Goal: Task Accomplishment & Management: Manage account settings

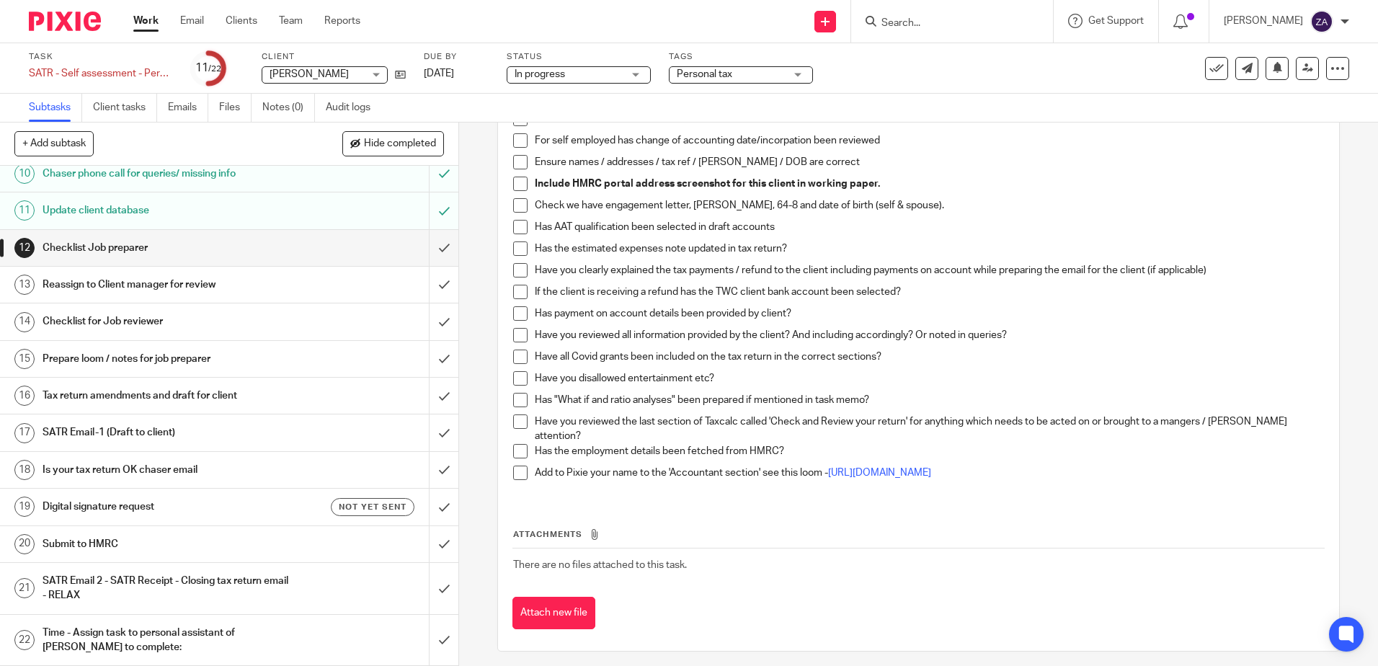
scroll to position [167, 0]
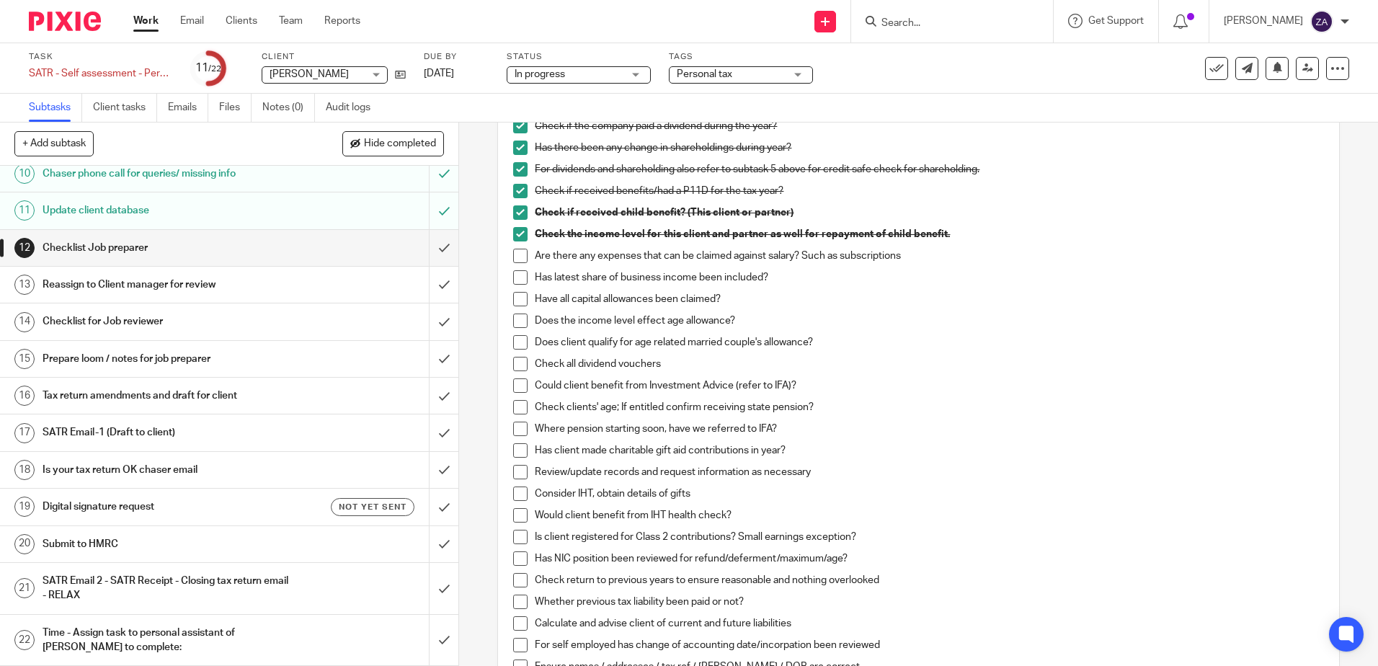
click at [952, 22] on input "Search" at bounding box center [945, 23] width 130 height 13
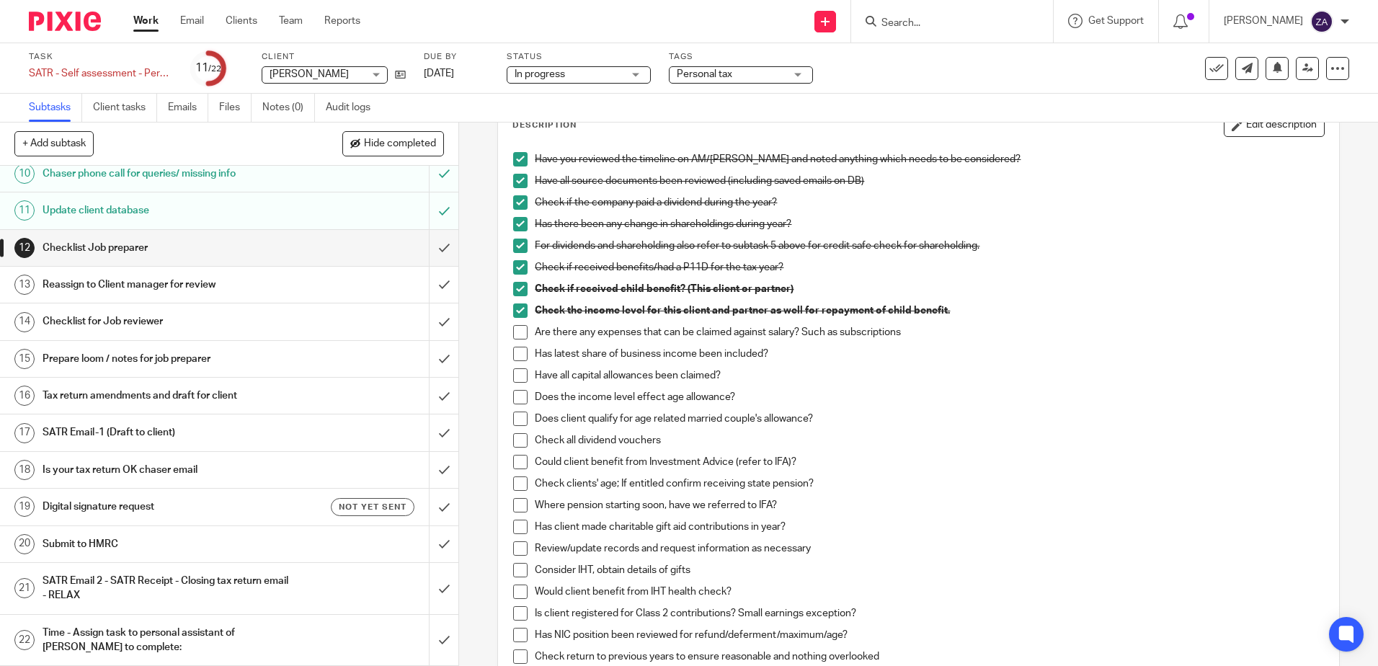
scroll to position [0, 0]
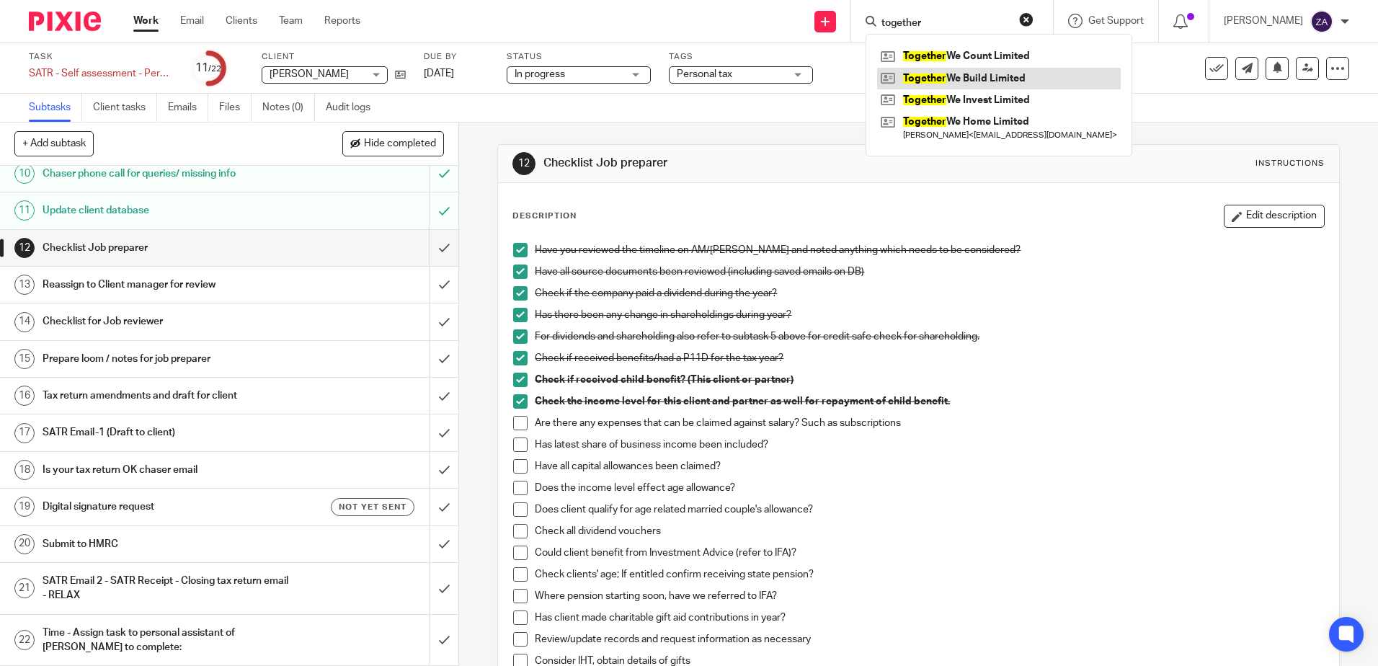
type input "together"
drag, startPoint x: 986, startPoint y: 70, endPoint x: 986, endPoint y: 88, distance: 18.0
click at [986, 70] on link at bounding box center [999, 79] width 244 height 22
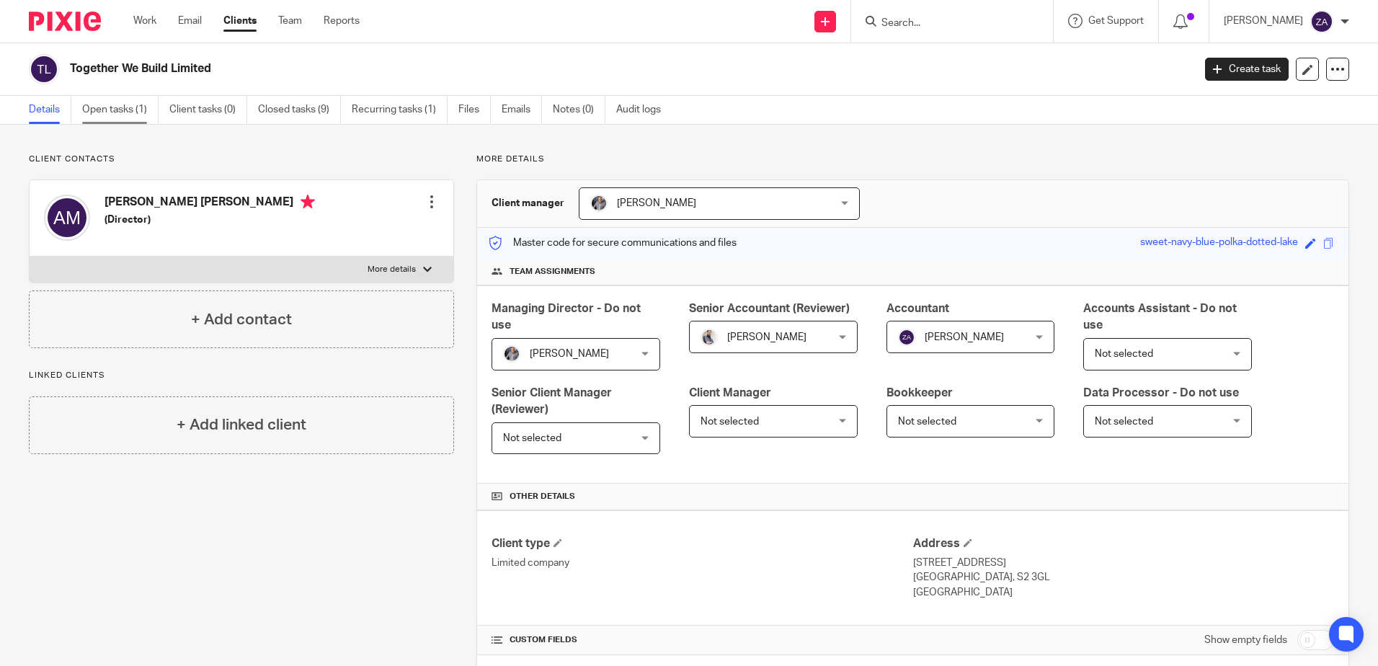
click at [121, 104] on link "Open tasks (1)" at bounding box center [120, 110] width 76 height 28
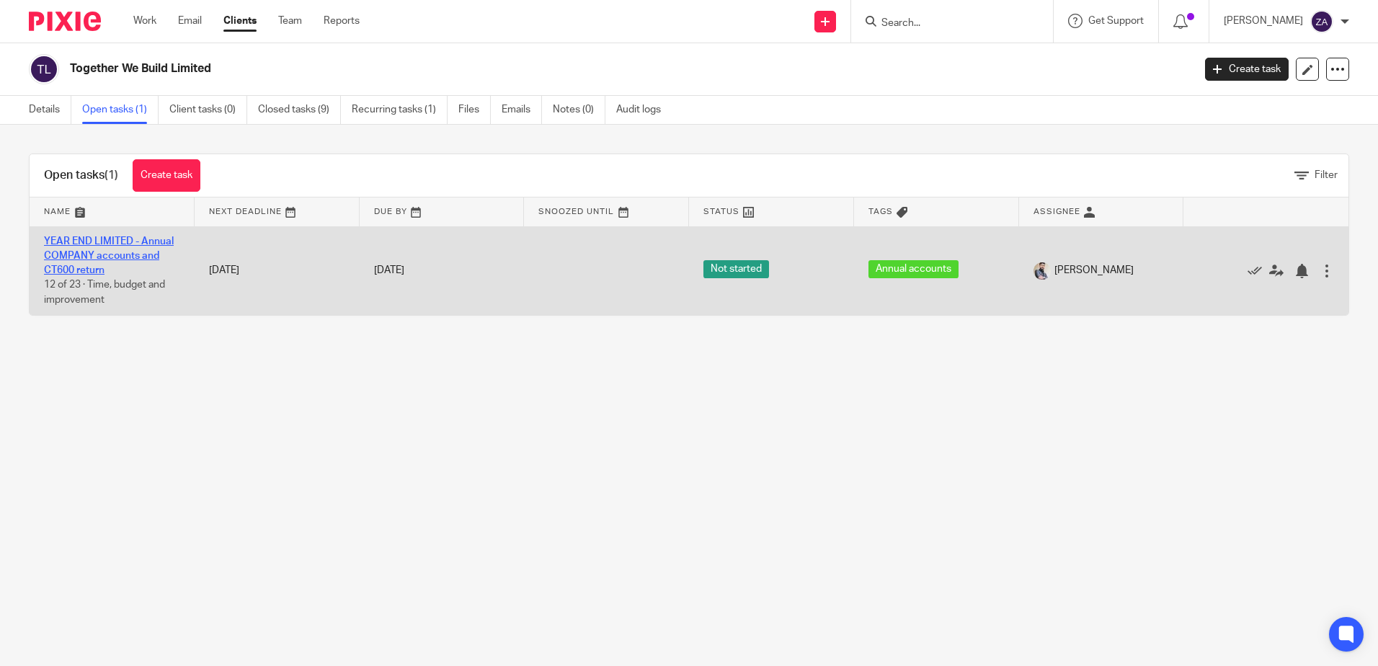
click at [101, 256] on link "YEAR END LIMITED - Annual COMPANY accounts and CT600 return" at bounding box center [109, 256] width 130 height 40
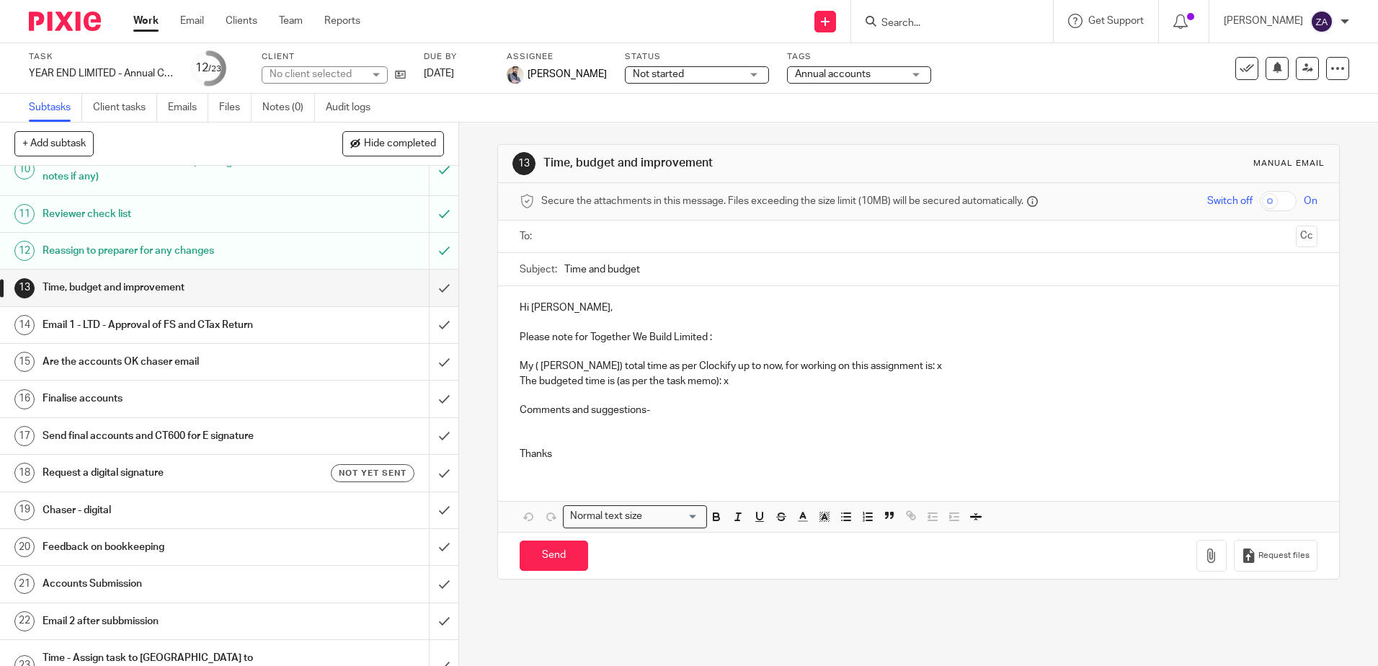
scroll to position [391, 0]
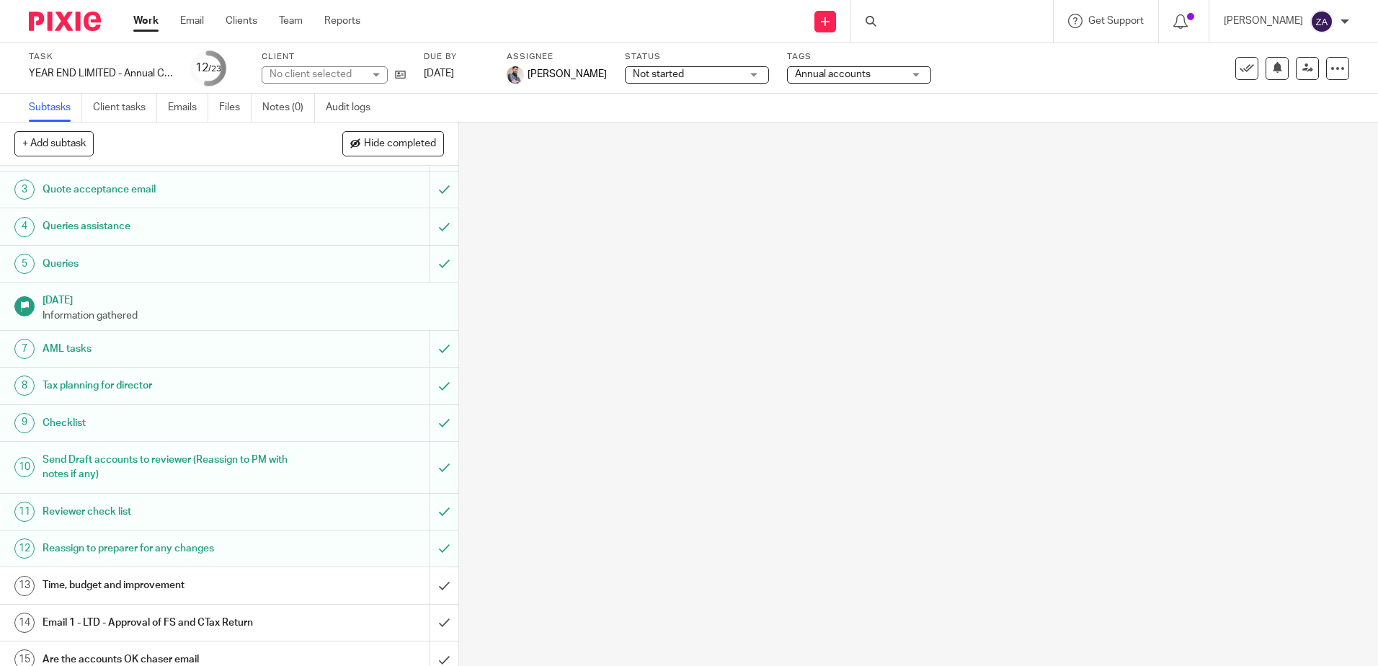
scroll to position [391, 0]
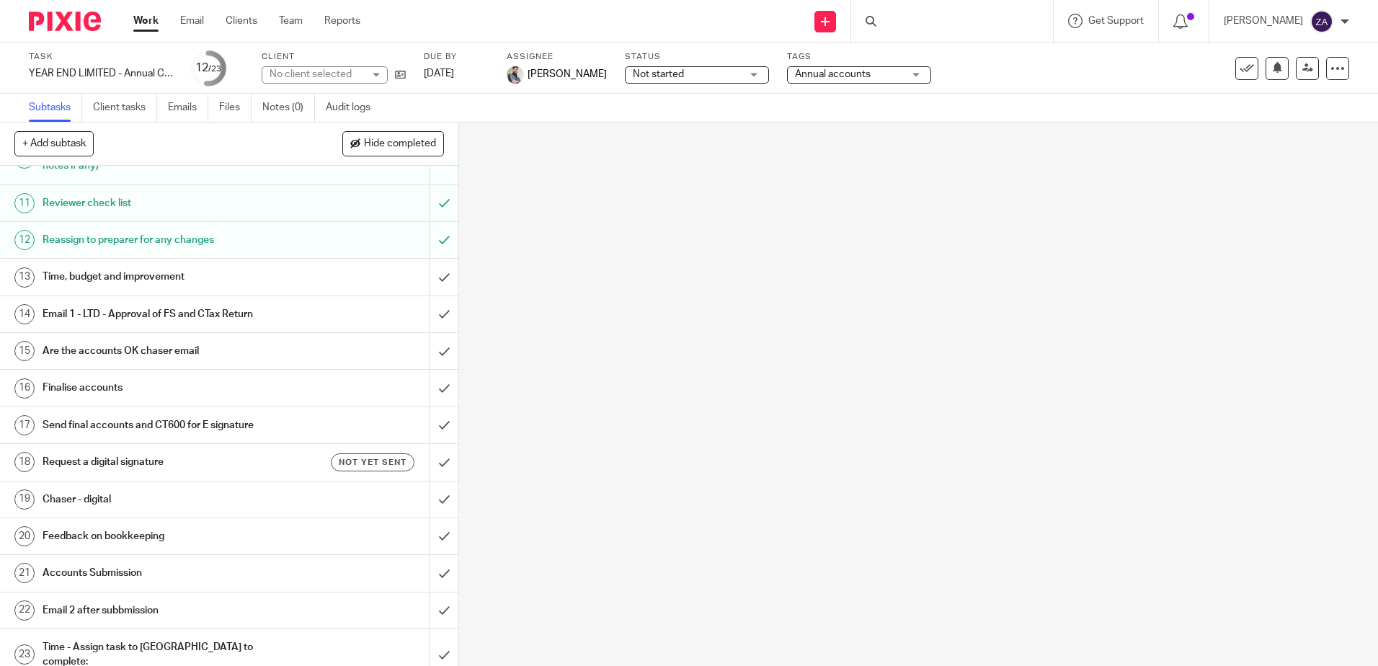
click at [143, 269] on h1 "Time, budget and improvement" at bounding box center [167, 277] width 248 height 22
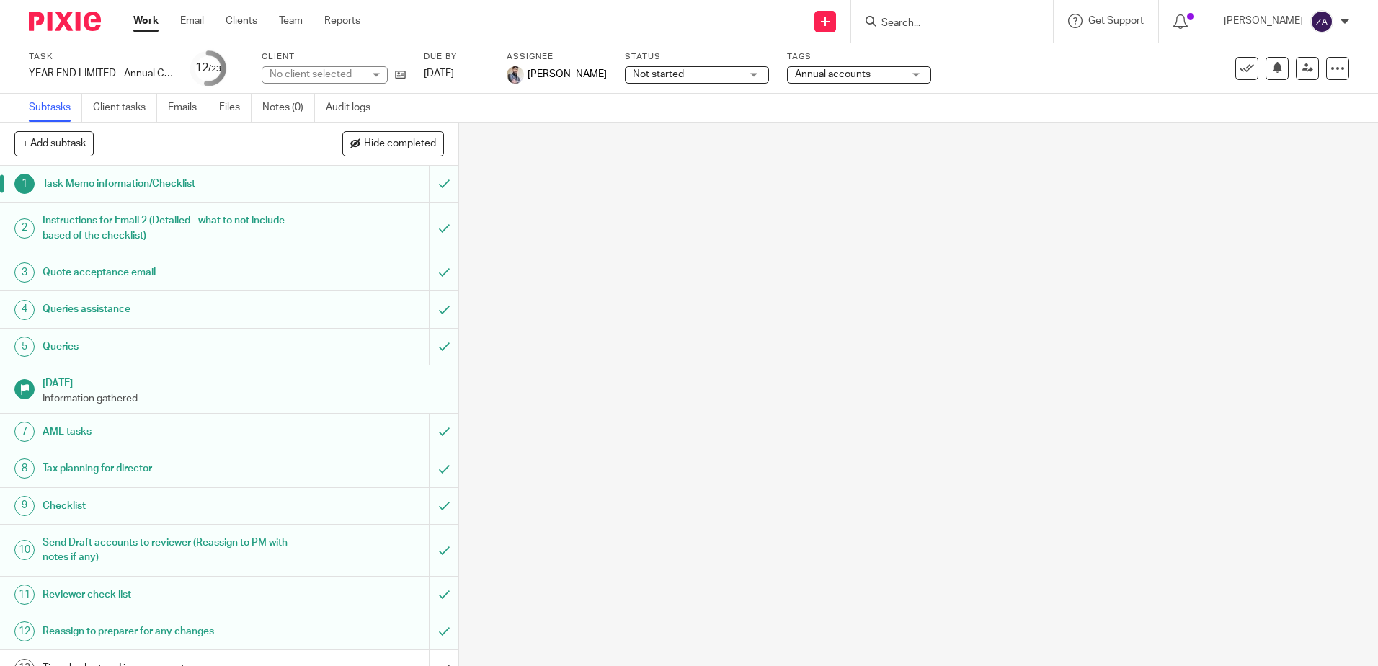
click at [135, 181] on h1 "Task Memo information/Checklist" at bounding box center [167, 184] width 248 height 22
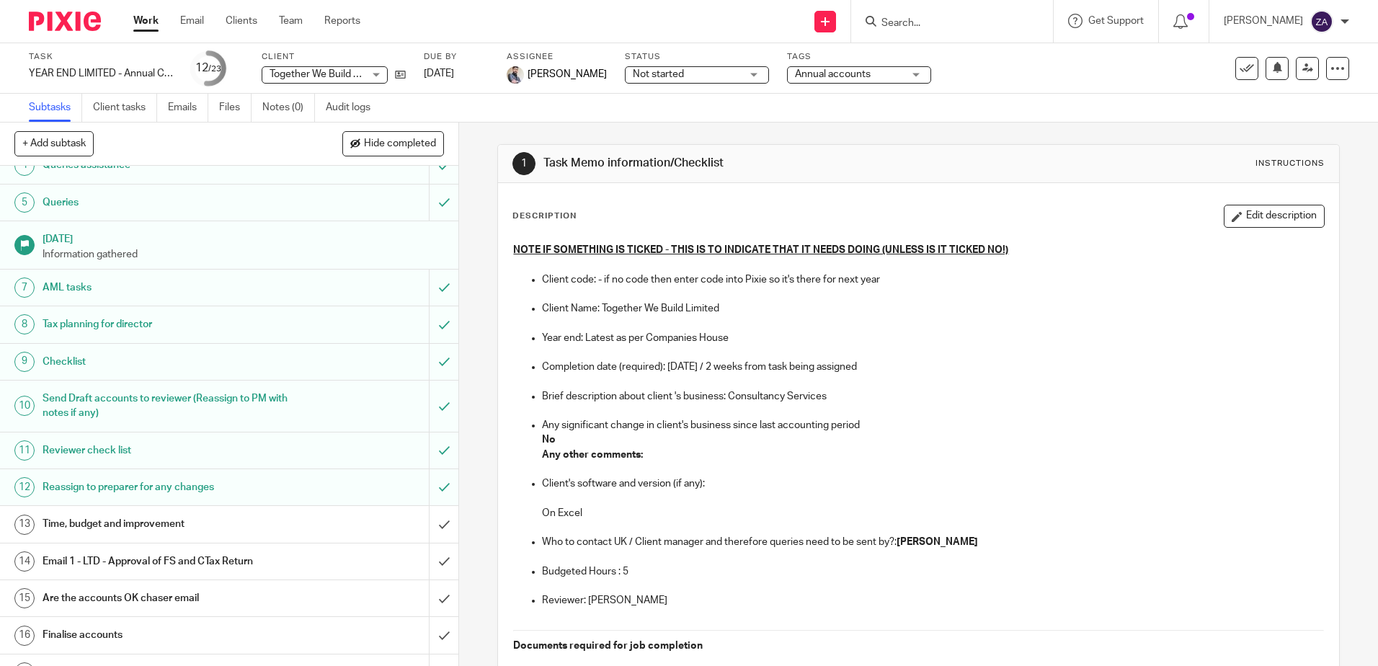
scroll to position [288, 0]
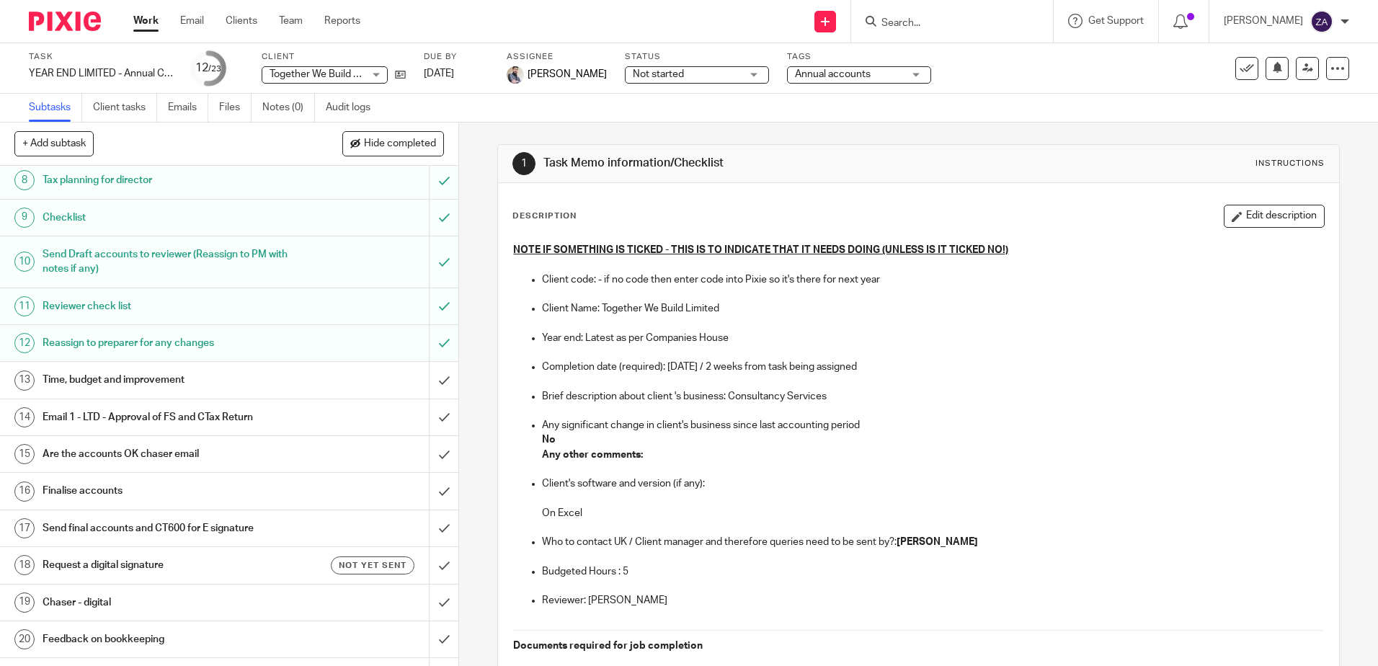
click at [114, 382] on h1 "Time, budget and improvement" at bounding box center [167, 380] width 248 height 22
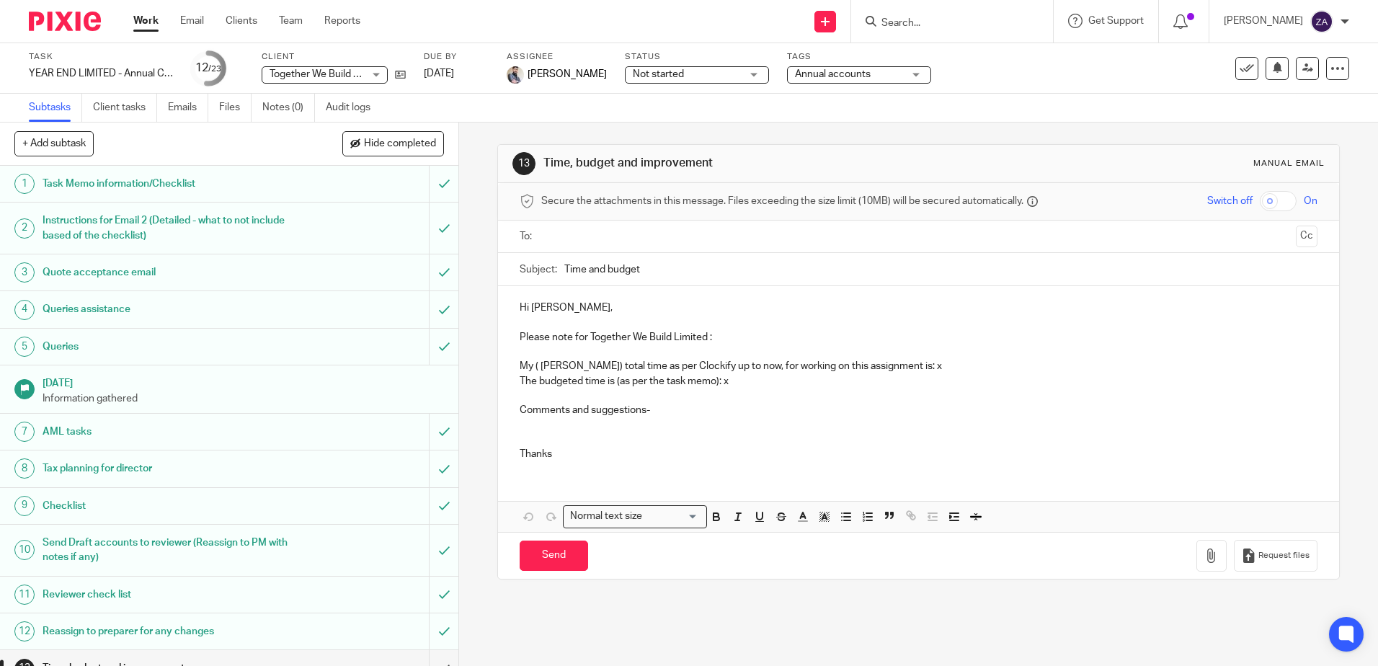
click at [738, 381] on p "The budgeted time is (as per the task memo): x" at bounding box center [918, 381] width 797 height 14
click at [712, 336] on p "Please note for Together We Build Limited :" at bounding box center [918, 337] width 797 height 14
copy p "04:20"
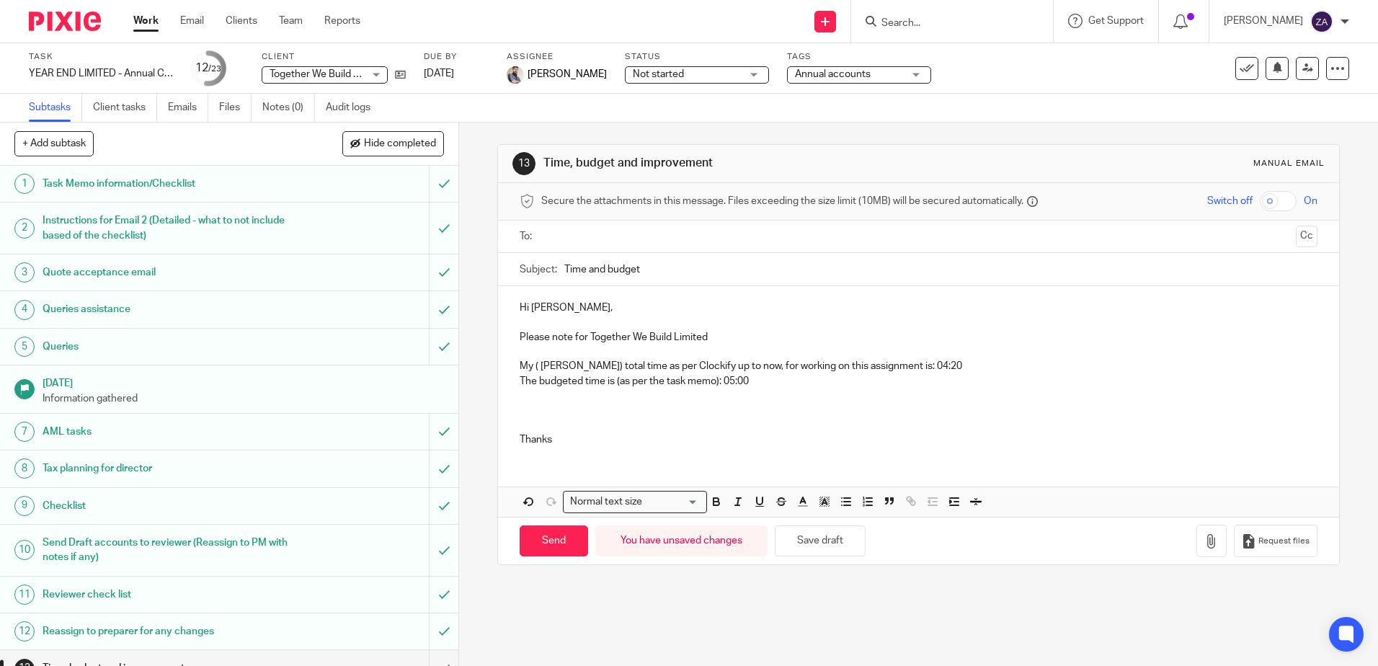
click at [564, 229] on input "text" at bounding box center [917, 237] width 743 height 17
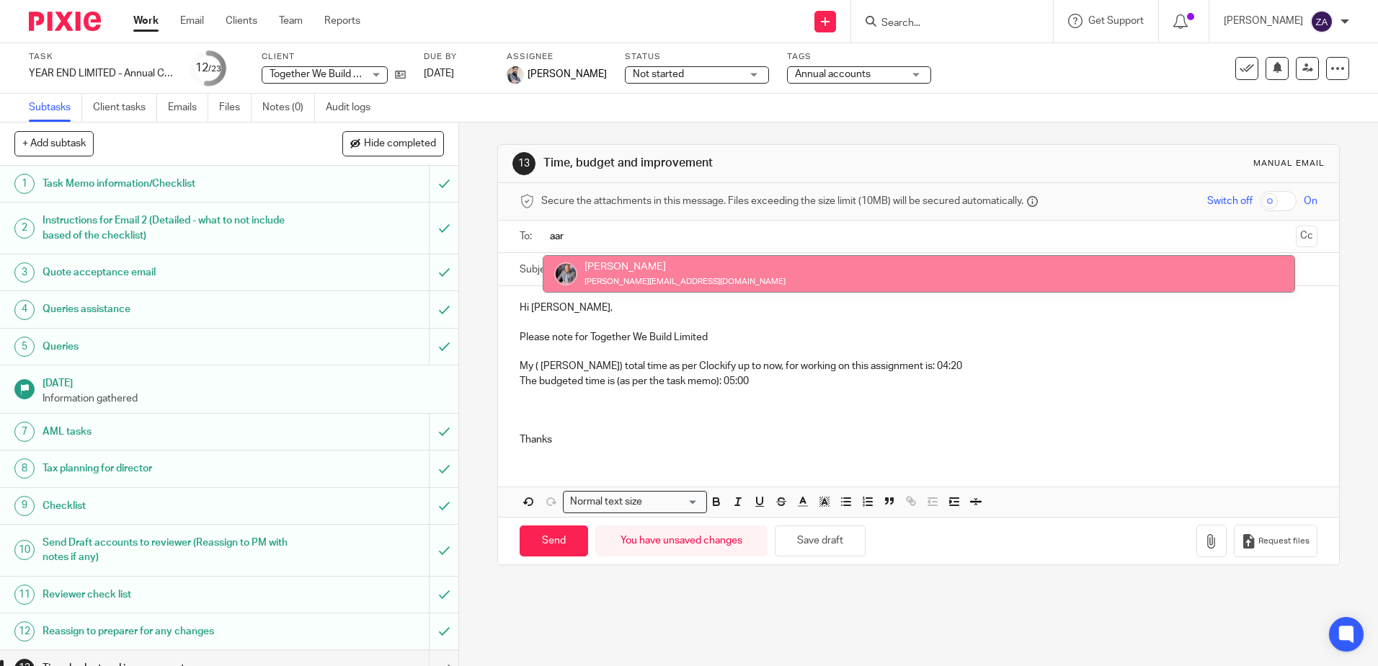
type input "aar"
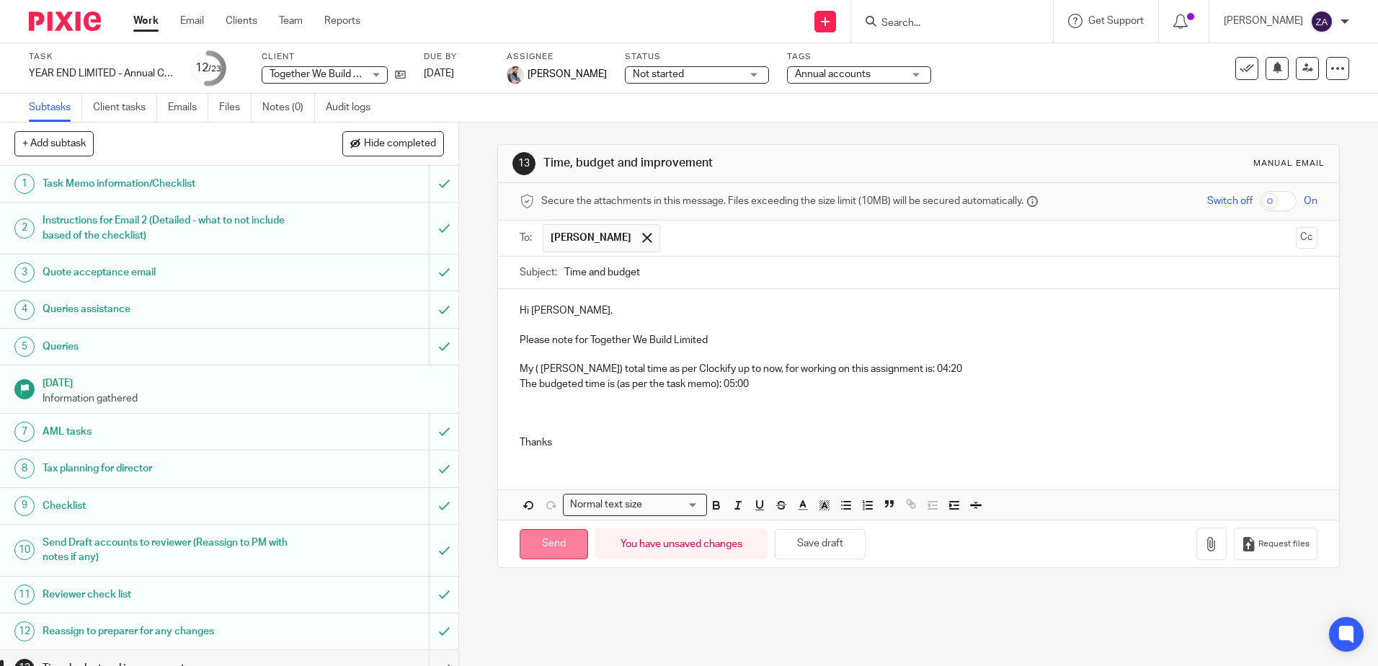
click at [553, 550] on input "Send" at bounding box center [554, 544] width 68 height 31
type input "Sent"
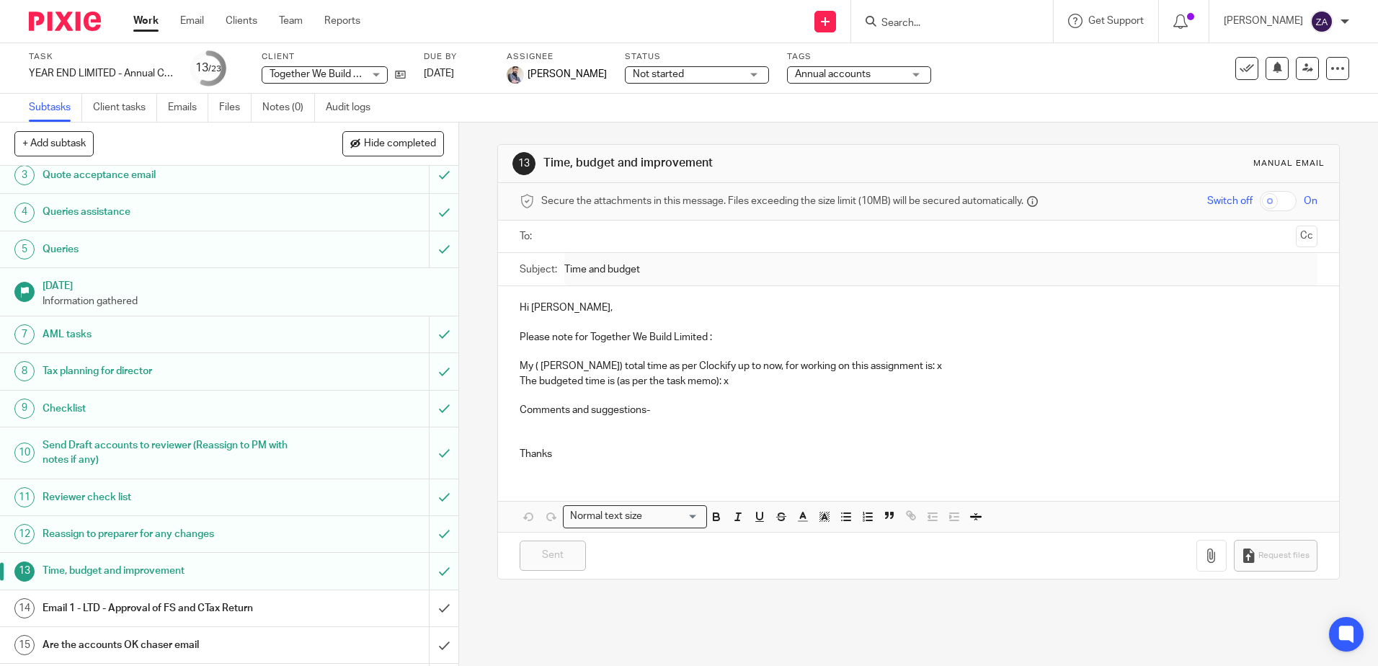
scroll to position [391, 0]
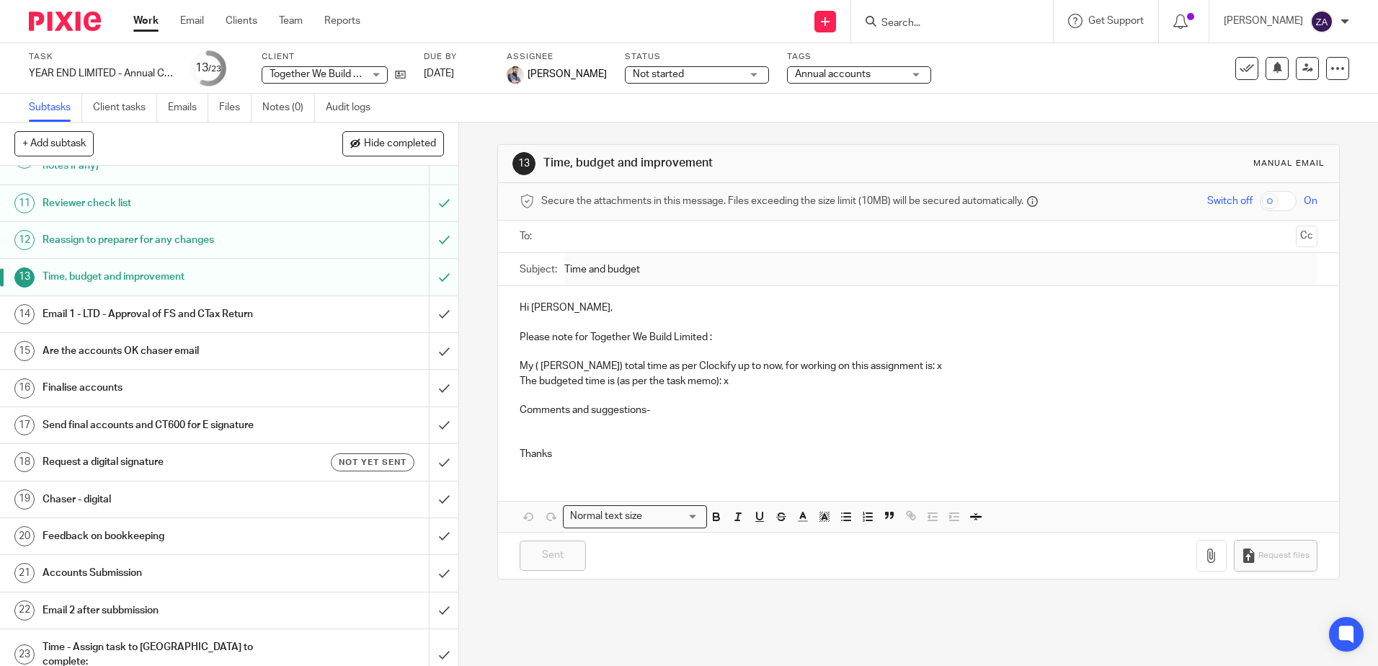
click at [918, 353] on p at bounding box center [918, 352] width 797 height 14
click at [919, 366] on p "My ( [PERSON_NAME]) total time as per Clockify up to now, for working on this a…" at bounding box center [918, 366] width 797 height 14
click at [661, 409] on p "Comments and suggestions-" at bounding box center [918, 410] width 797 height 14
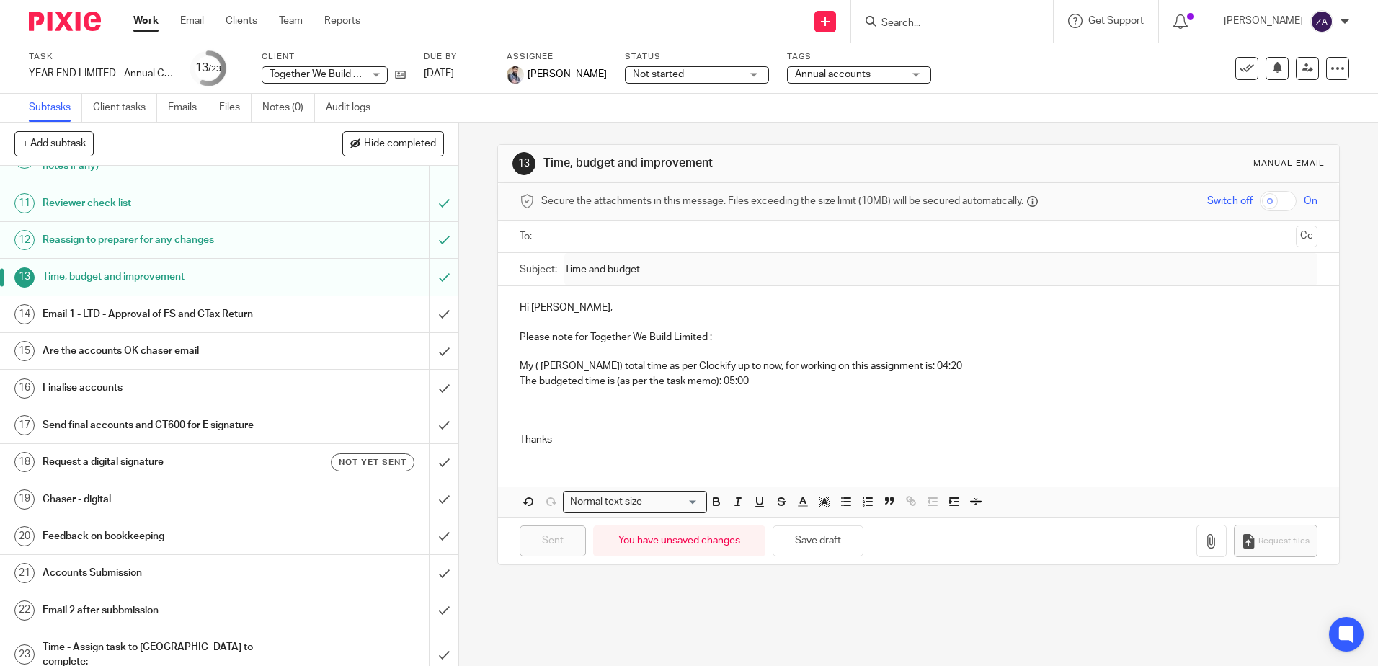
click at [648, 241] on input "text" at bounding box center [917, 237] width 743 height 17
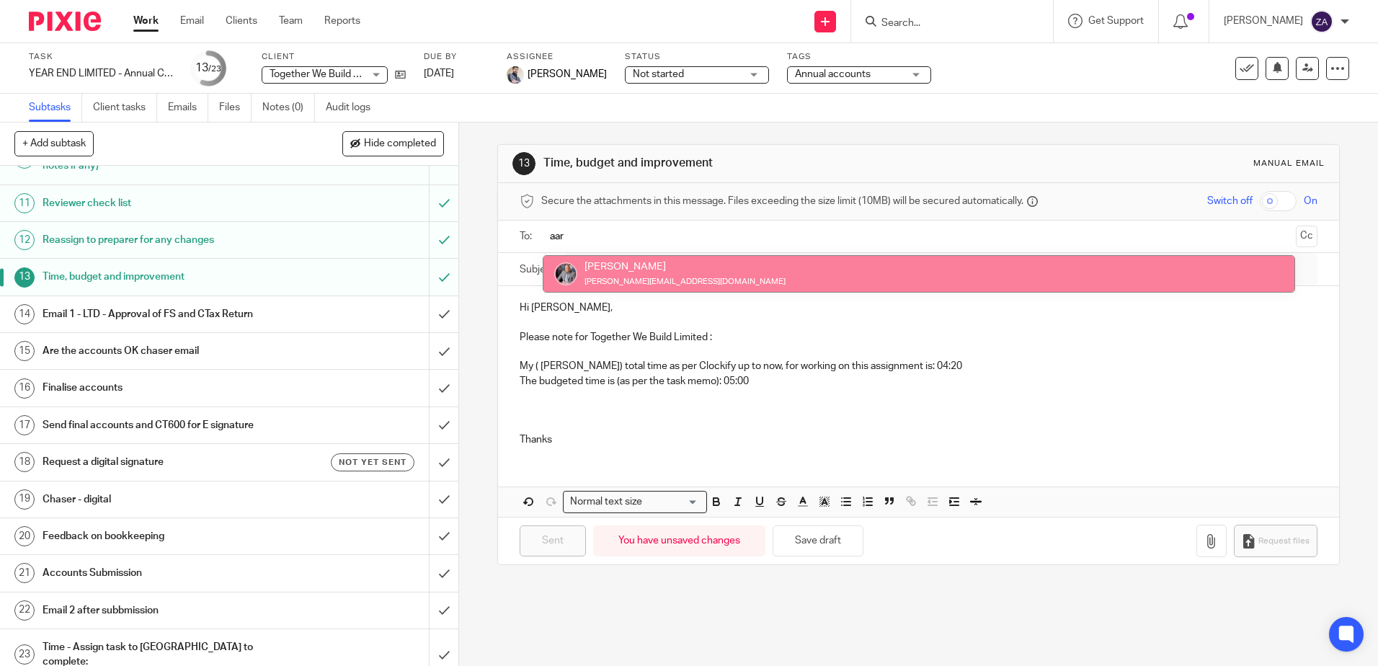
type input "aar"
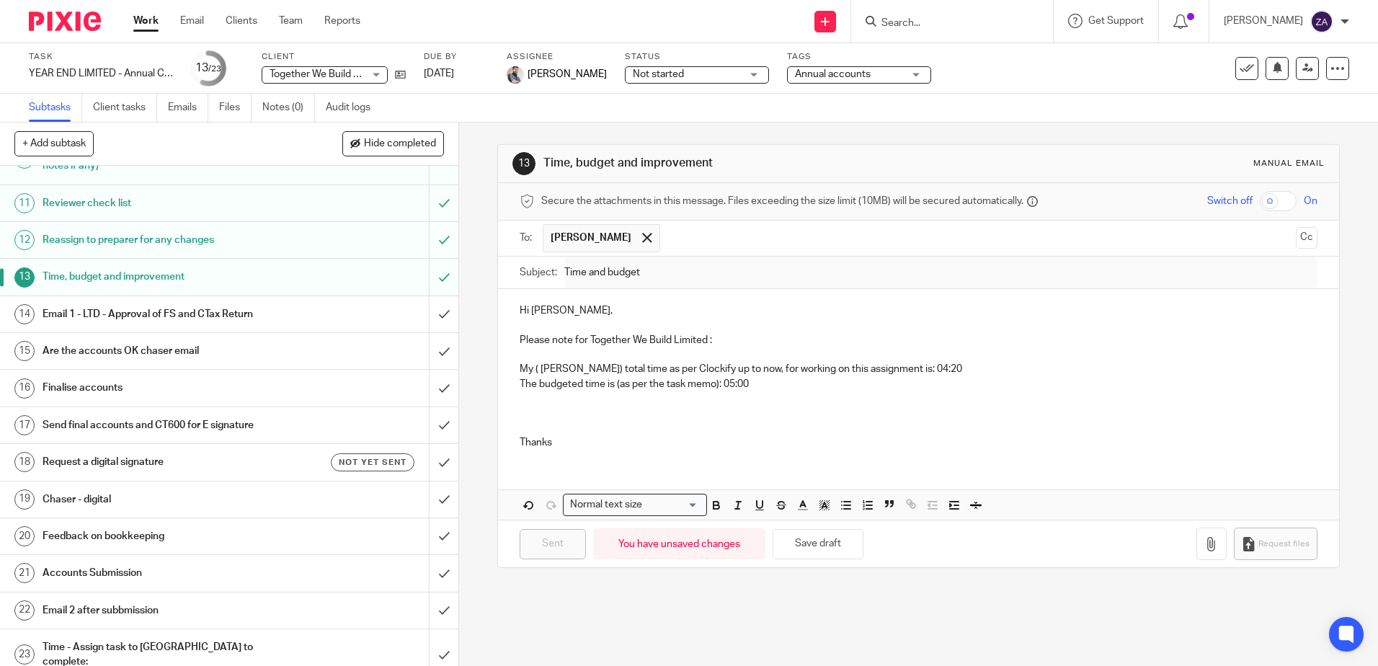
click at [568, 442] on p "Thanks" at bounding box center [918, 442] width 797 height 14
click at [766, 383] on p "The budgeted time is (as per the task memo): 05:00" at bounding box center [918, 384] width 797 height 14
click at [818, 361] on p at bounding box center [918, 354] width 797 height 14
click at [725, 340] on p "Please note for Together We Build Limited :" at bounding box center [918, 340] width 797 height 14
click at [642, 237] on span at bounding box center [646, 237] width 9 height 9
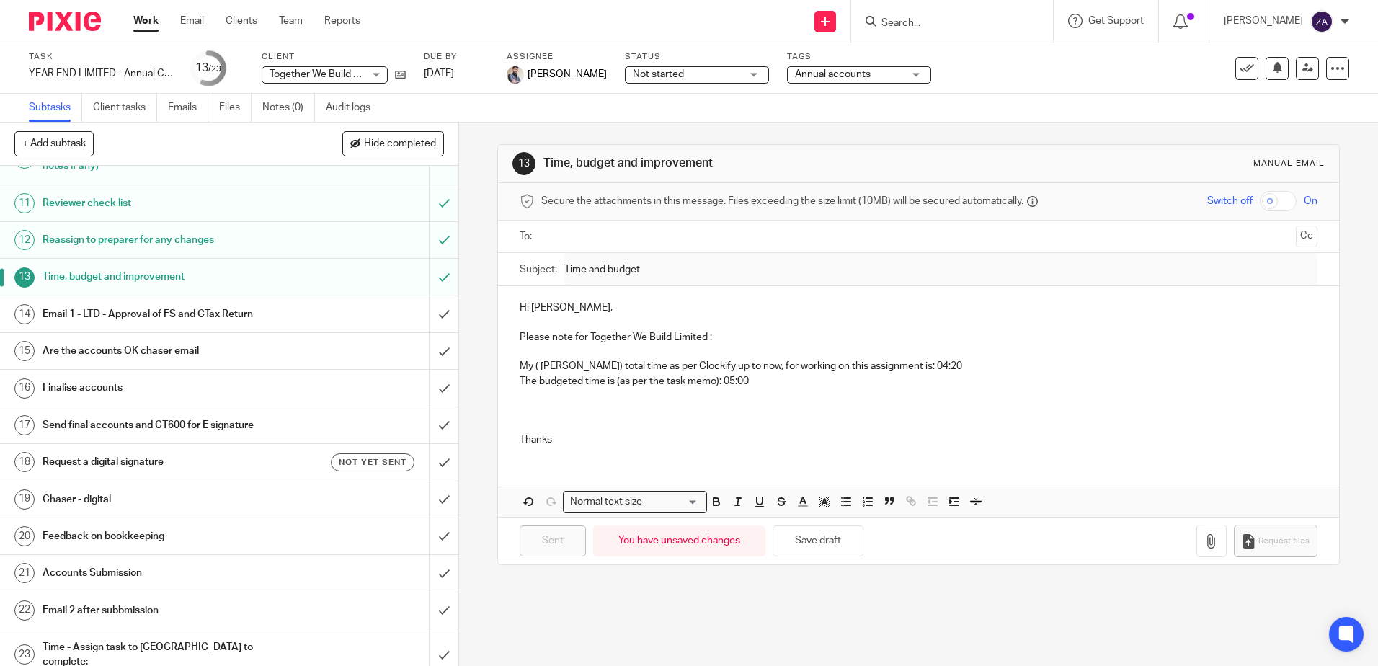
click at [208, 315] on h1 "Email 1 - LTD - Approval of FS and CTax Return" at bounding box center [167, 315] width 248 height 22
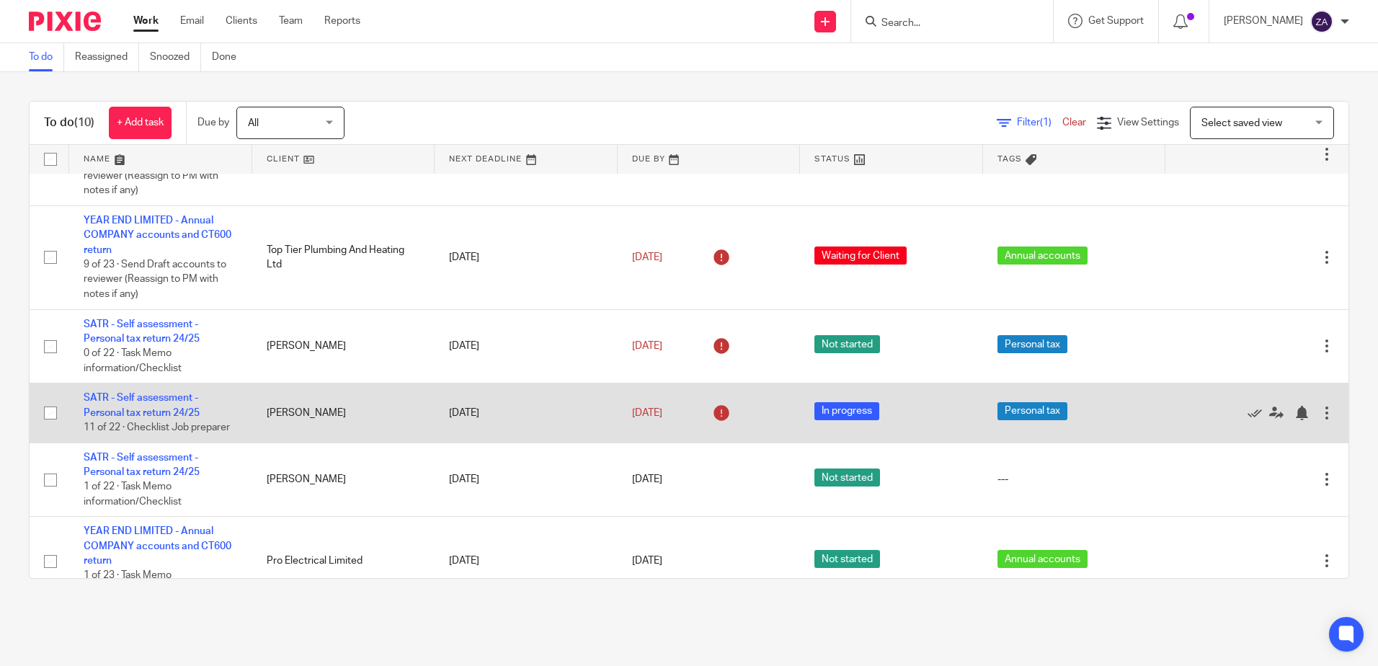
scroll to position [309, 0]
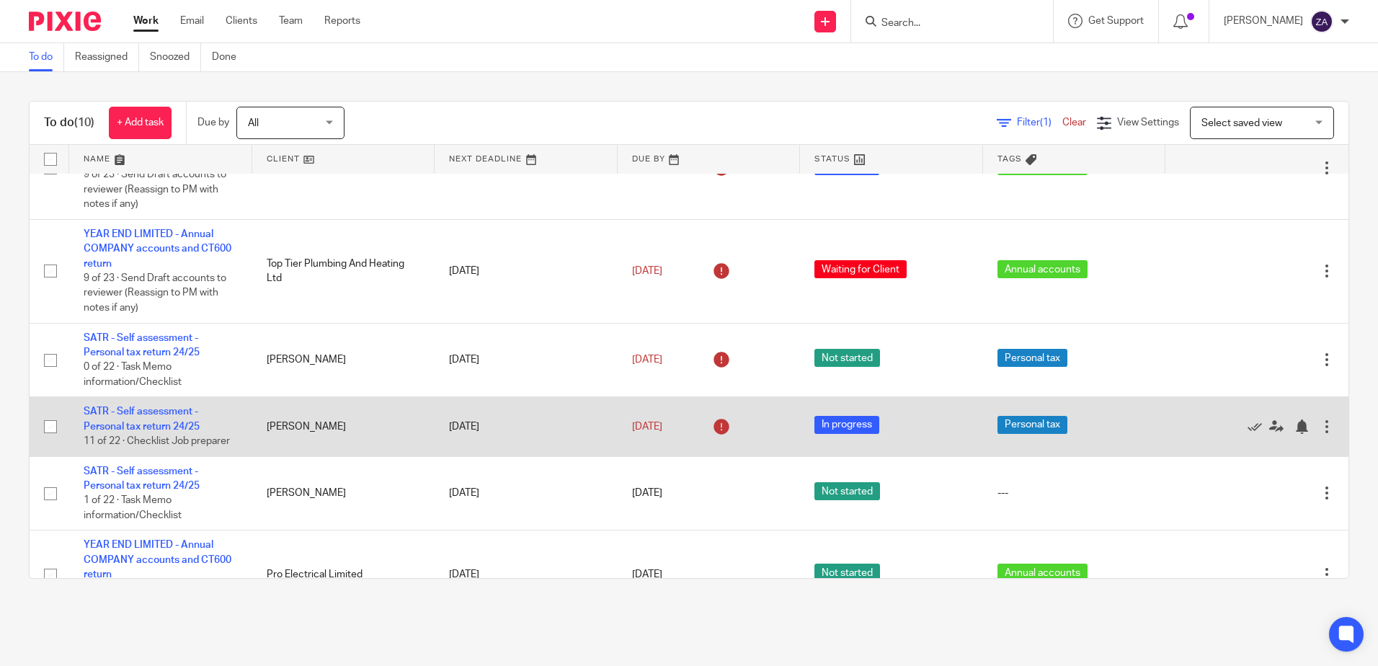
click at [146, 449] on td "SATR - Self assessment - Personal tax return 24/25 11 of 22 · Checklist Job pre…" at bounding box center [160, 426] width 183 height 59
click at [149, 431] on link "SATR - Self assessment - Personal tax return 24/25" at bounding box center [142, 419] width 116 height 25
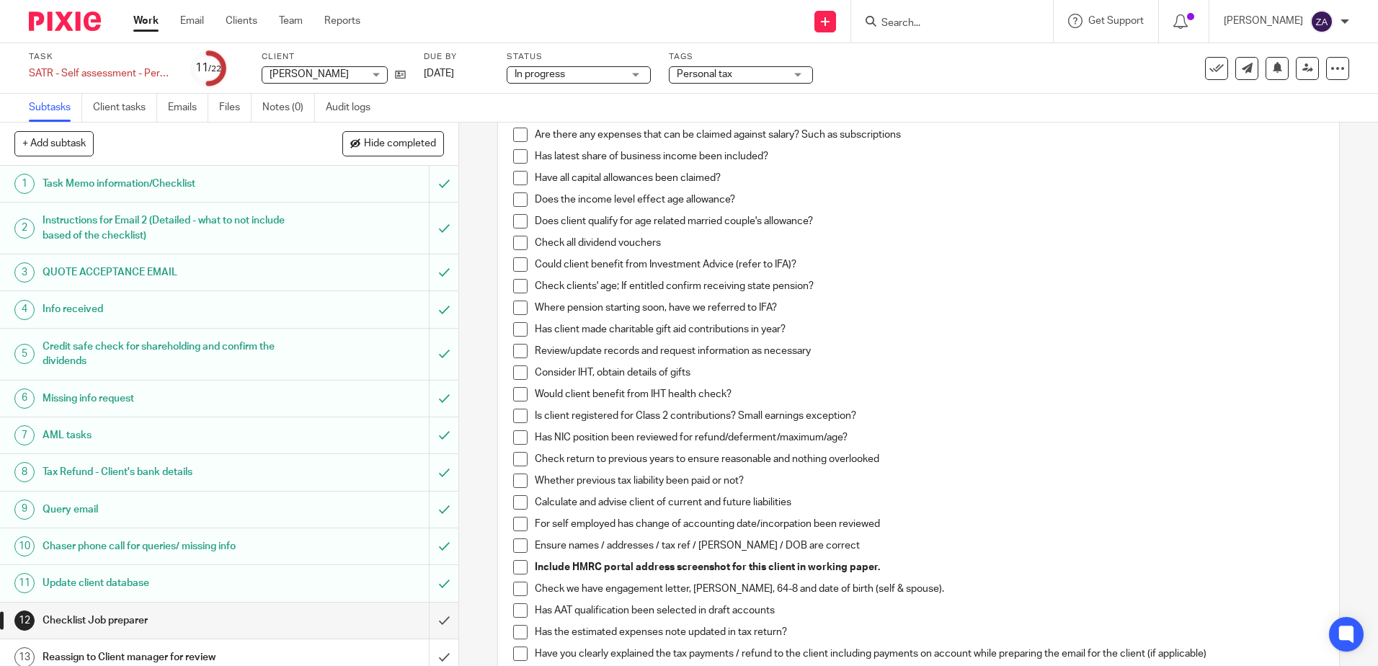
scroll to position [144, 0]
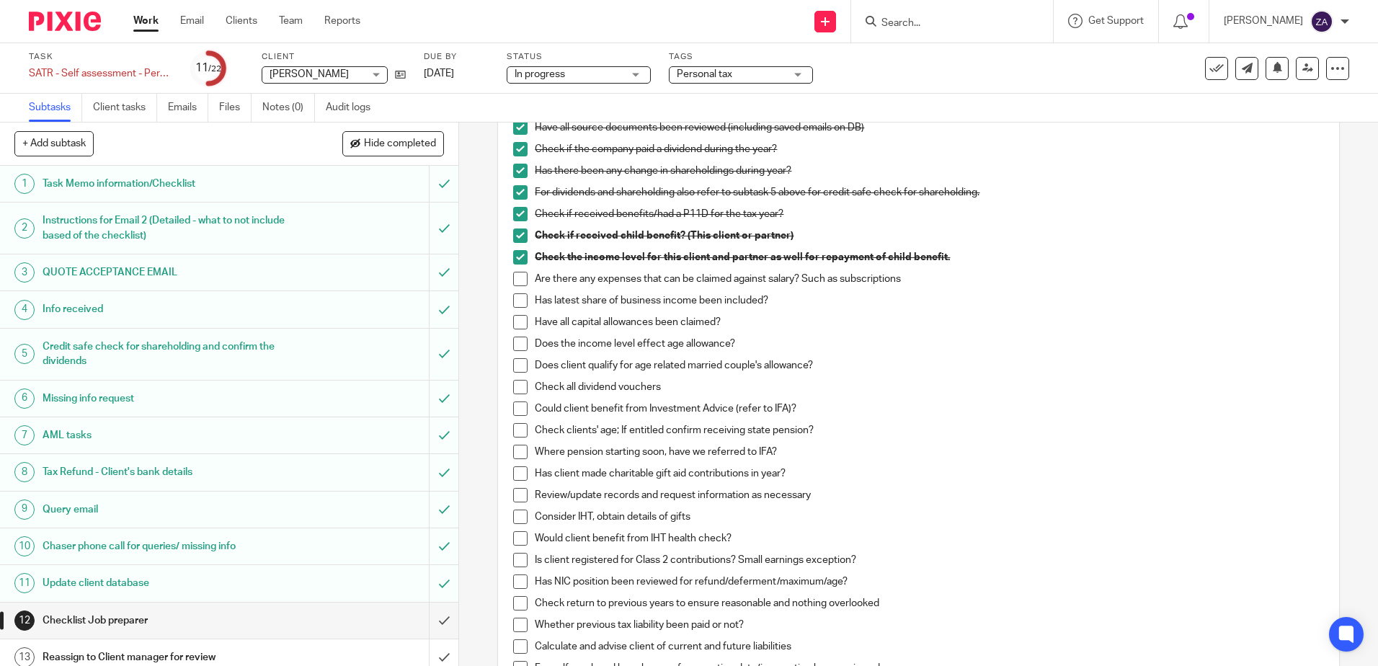
click at [515, 273] on span at bounding box center [520, 279] width 14 height 14
click at [515, 299] on span at bounding box center [520, 300] width 14 height 14
click at [518, 326] on span at bounding box center [520, 322] width 14 height 14
click at [514, 342] on span at bounding box center [520, 344] width 14 height 14
click at [515, 364] on span at bounding box center [520, 365] width 14 height 14
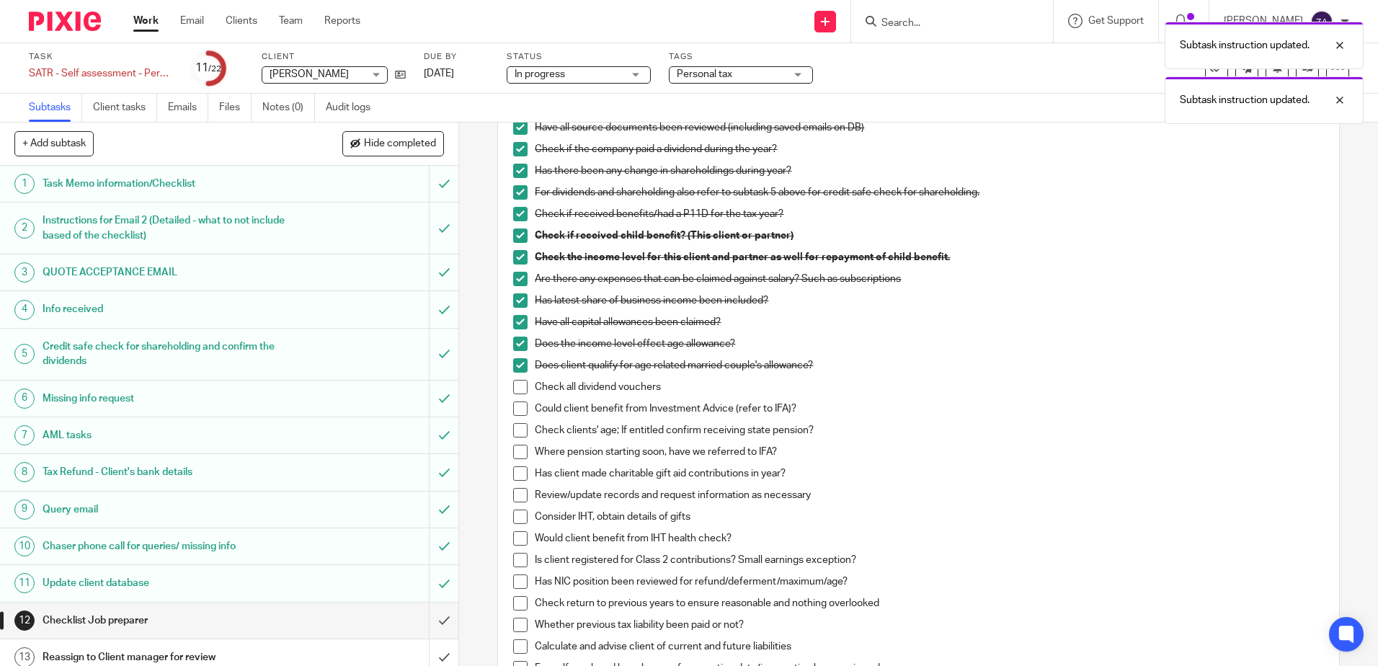
click at [513, 392] on span at bounding box center [520, 387] width 14 height 14
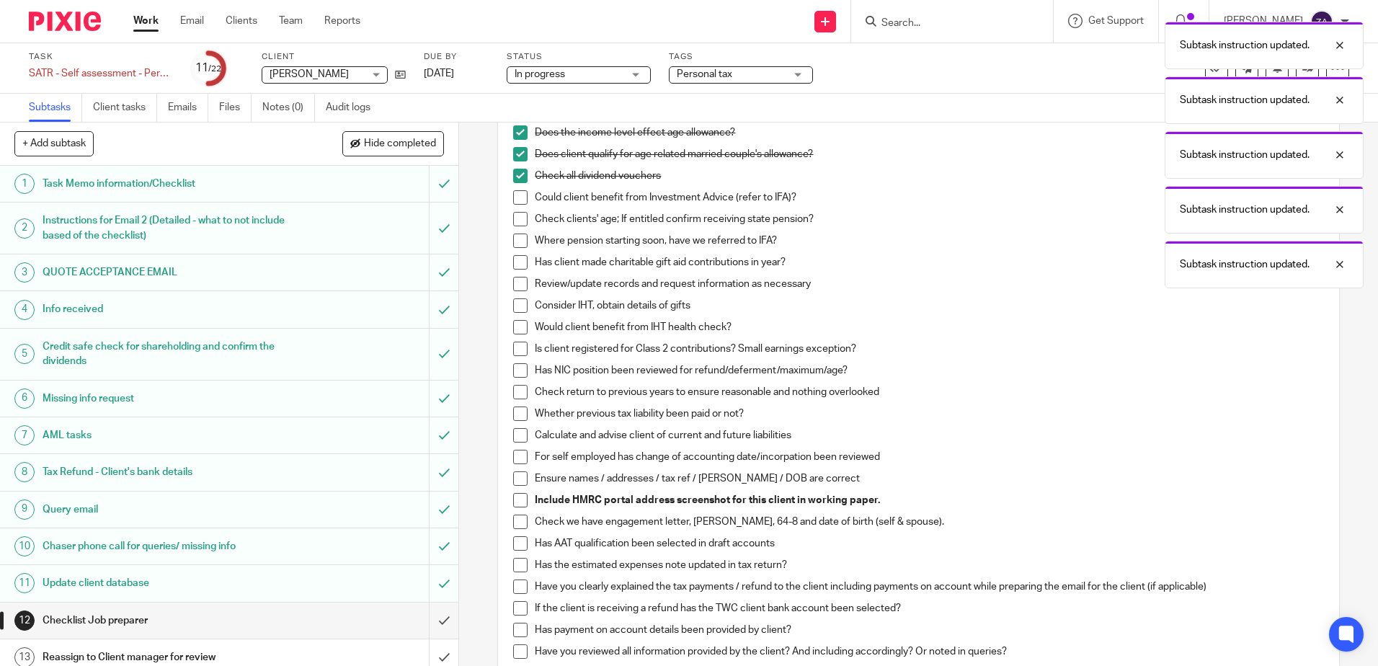
scroll to position [360, 0]
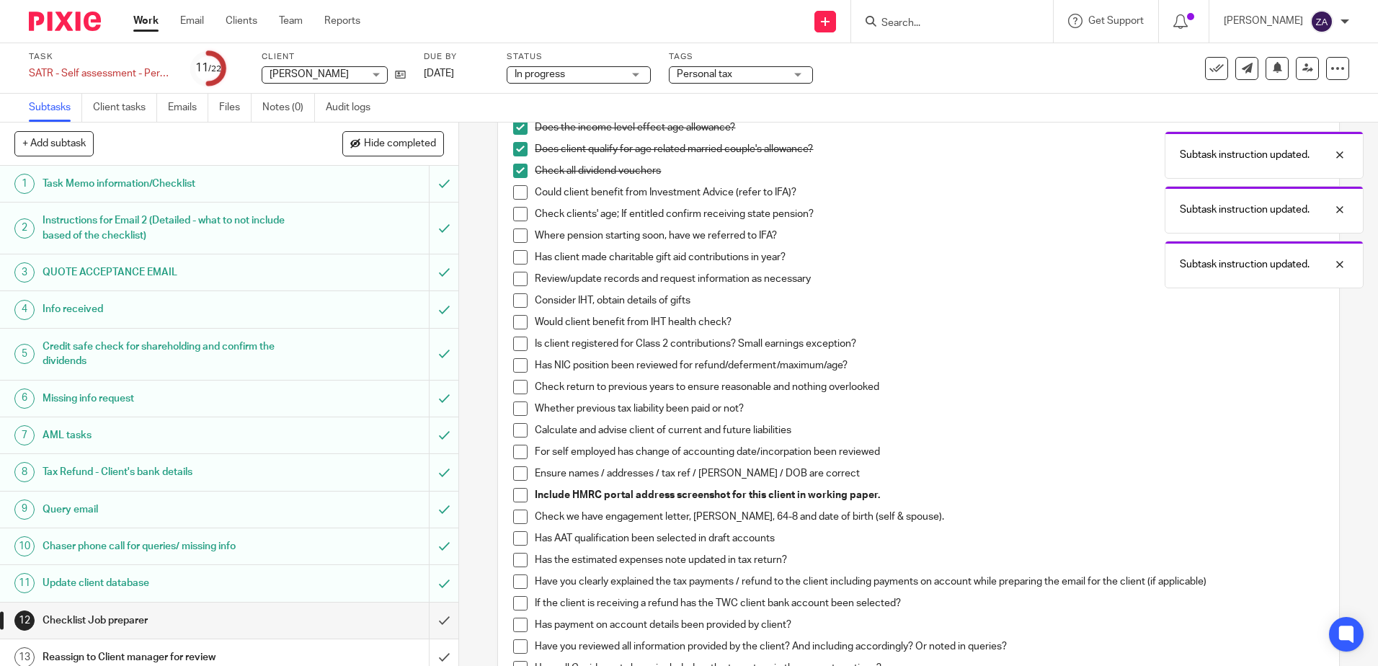
click at [515, 197] on span at bounding box center [520, 192] width 14 height 14
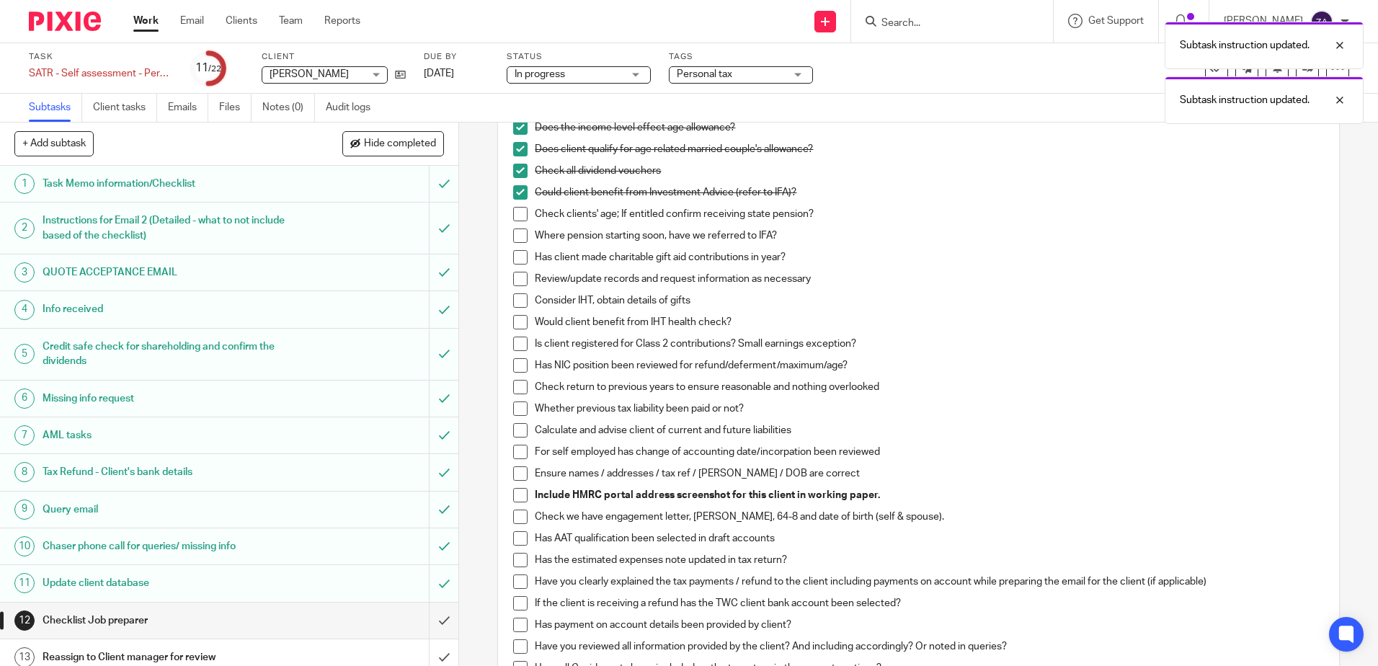
click at [515, 218] on span at bounding box center [520, 214] width 14 height 14
click at [515, 226] on li "Check clients' age; If entitled confirm receiving state pension?" at bounding box center [918, 218] width 810 height 22
click at [515, 239] on span at bounding box center [520, 236] width 14 height 14
click at [515, 253] on span at bounding box center [520, 257] width 14 height 14
click at [516, 280] on span at bounding box center [520, 279] width 14 height 14
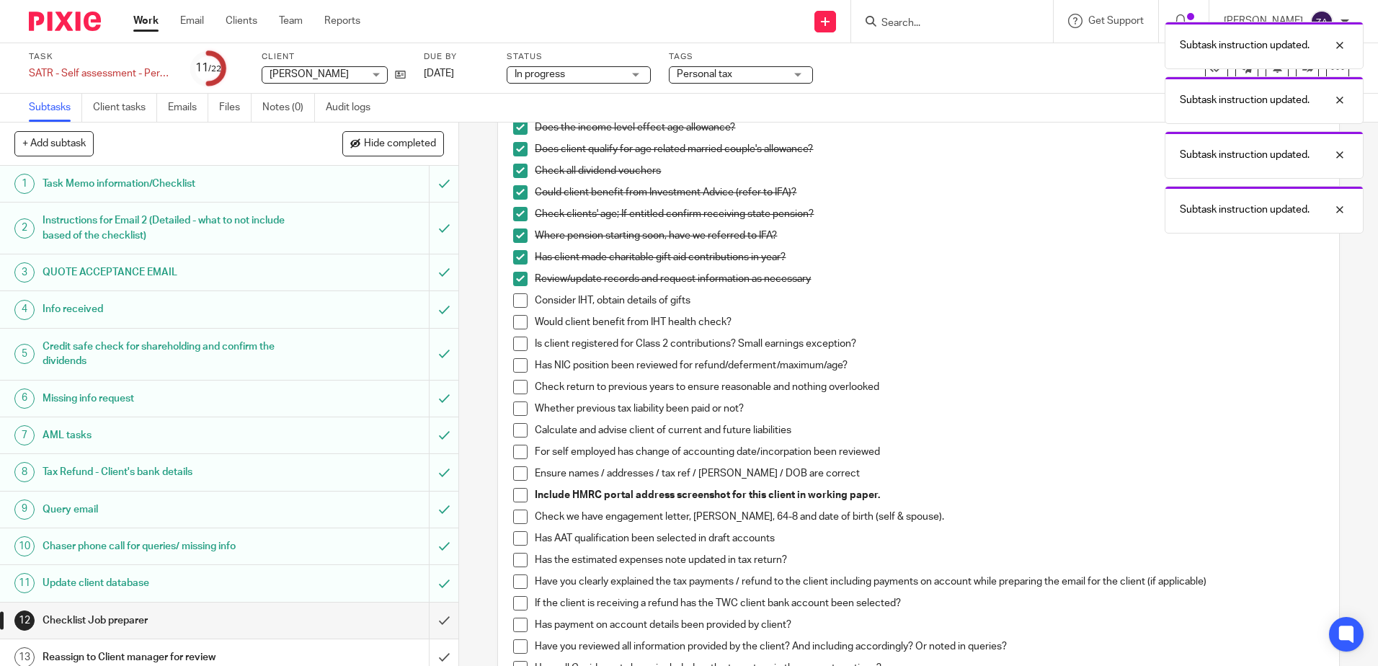
scroll to position [433, 0]
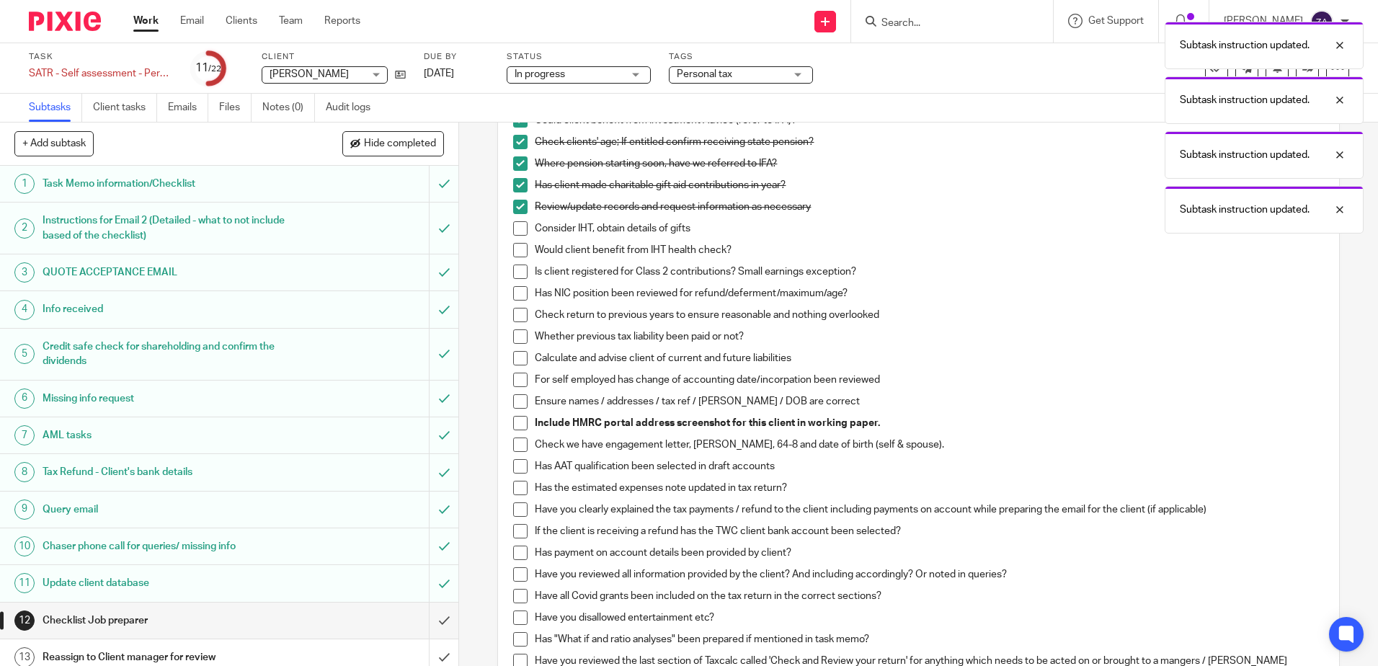
click at [517, 231] on span at bounding box center [520, 228] width 14 height 14
click at [518, 249] on span at bounding box center [520, 250] width 14 height 14
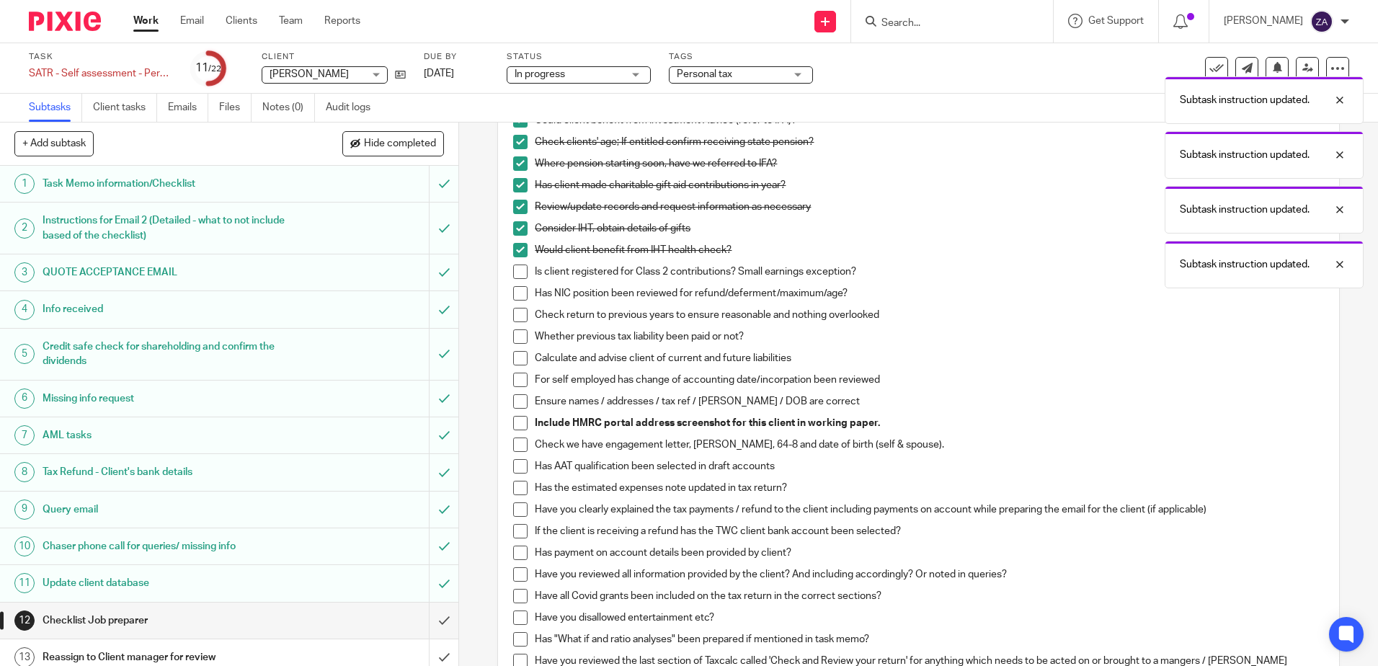
click at [515, 274] on span at bounding box center [520, 272] width 14 height 14
click at [514, 304] on li "Has NIC position been reviewed for refund/deferment/maximum/age?" at bounding box center [918, 297] width 810 height 22
click at [513, 297] on span at bounding box center [520, 293] width 14 height 14
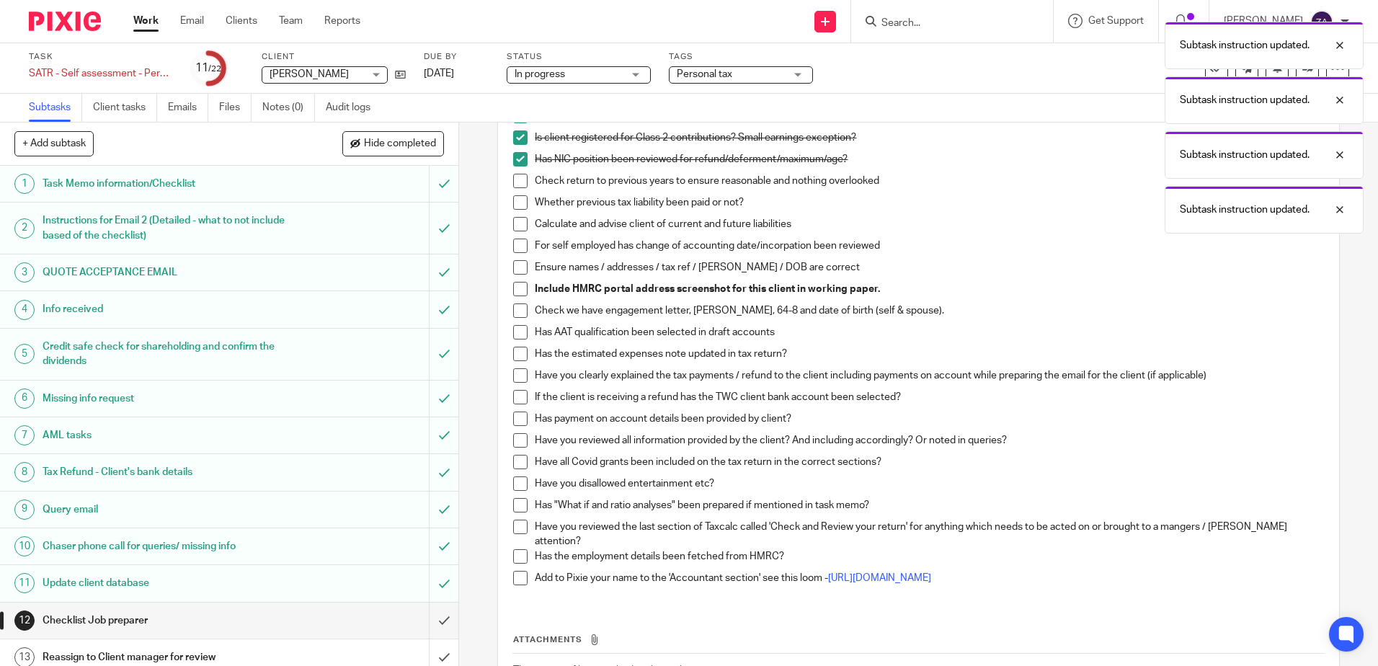
scroll to position [577, 0]
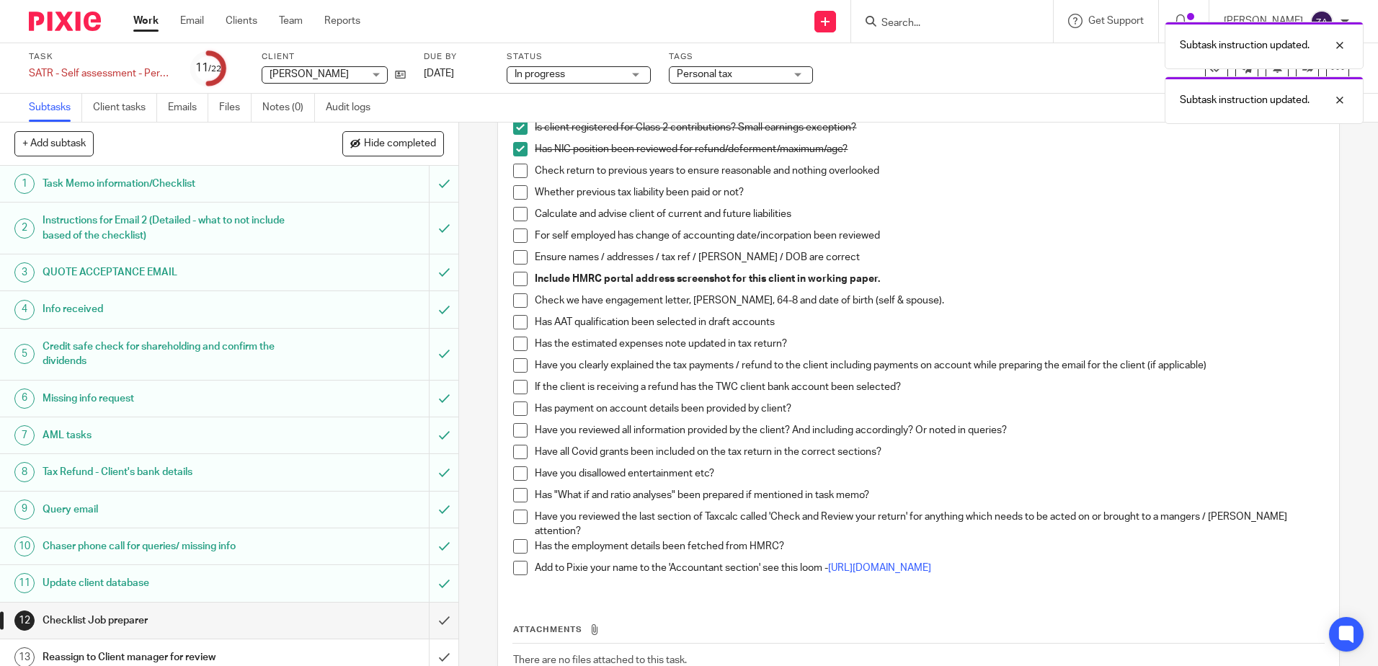
click at [516, 177] on span at bounding box center [520, 171] width 14 height 14
click at [515, 190] on span at bounding box center [520, 192] width 14 height 14
click at [521, 217] on span at bounding box center [520, 214] width 14 height 14
click at [519, 240] on span at bounding box center [520, 236] width 14 height 14
click at [521, 252] on span at bounding box center [520, 257] width 14 height 14
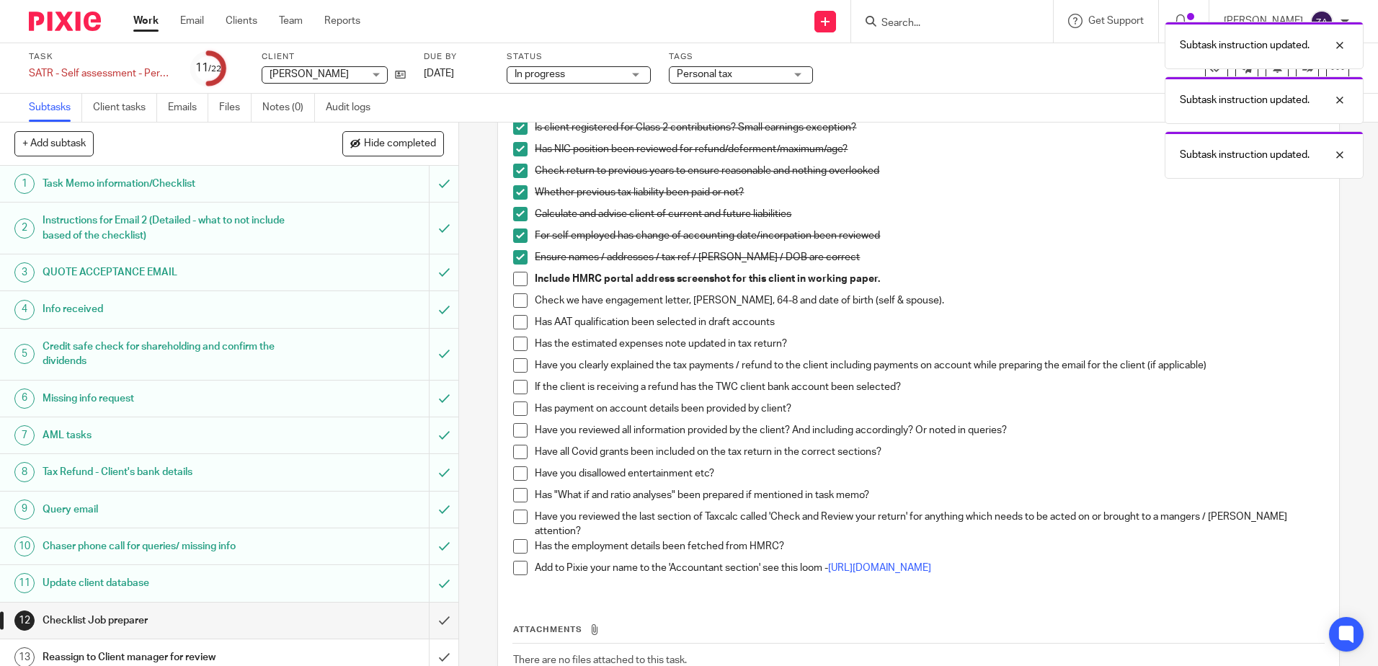
click at [522, 279] on span at bounding box center [520, 279] width 14 height 14
click at [518, 300] on span at bounding box center [520, 300] width 14 height 14
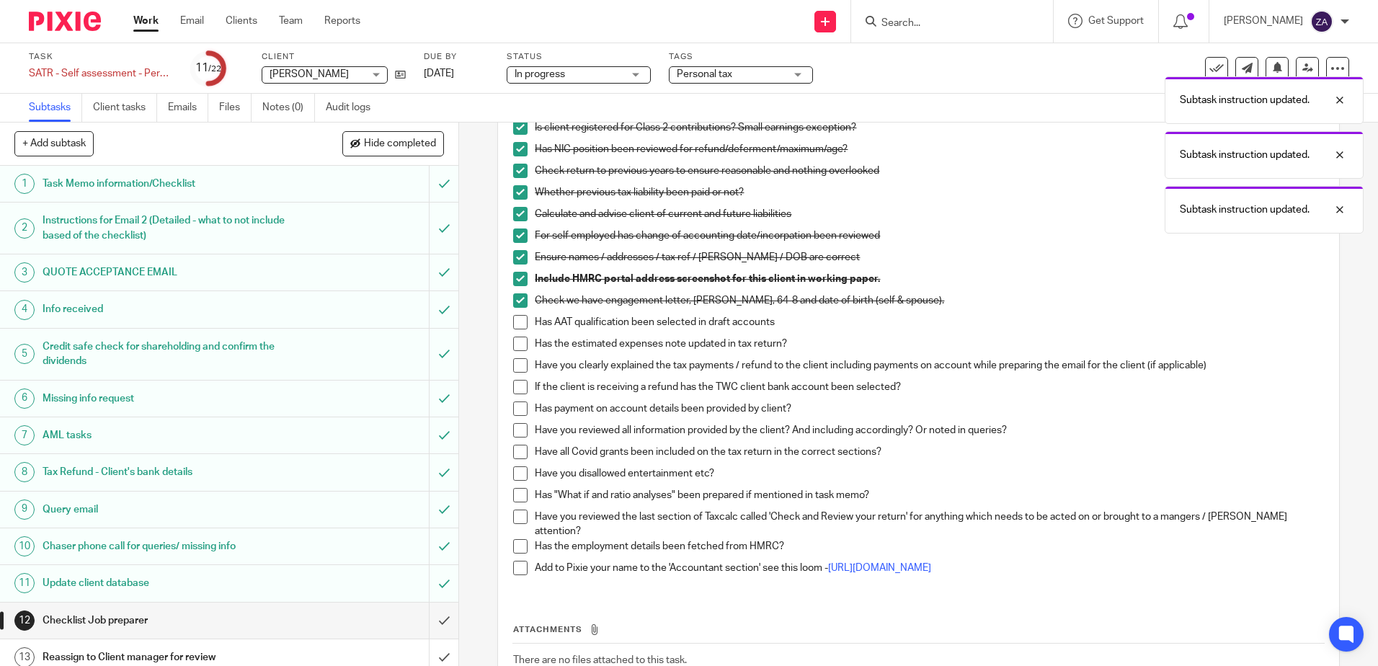
click at [516, 330] on li "Has AAT qualification been selected in draft accounts" at bounding box center [918, 326] width 810 height 22
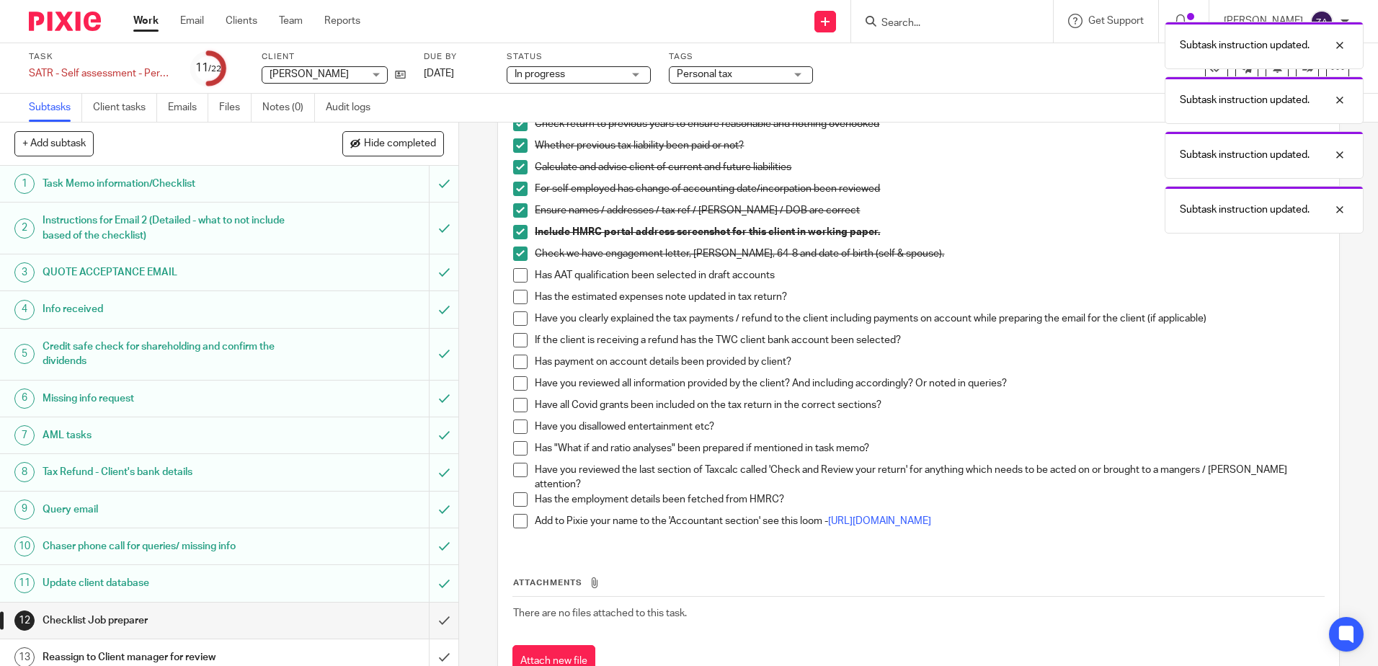
scroll to position [672, 0]
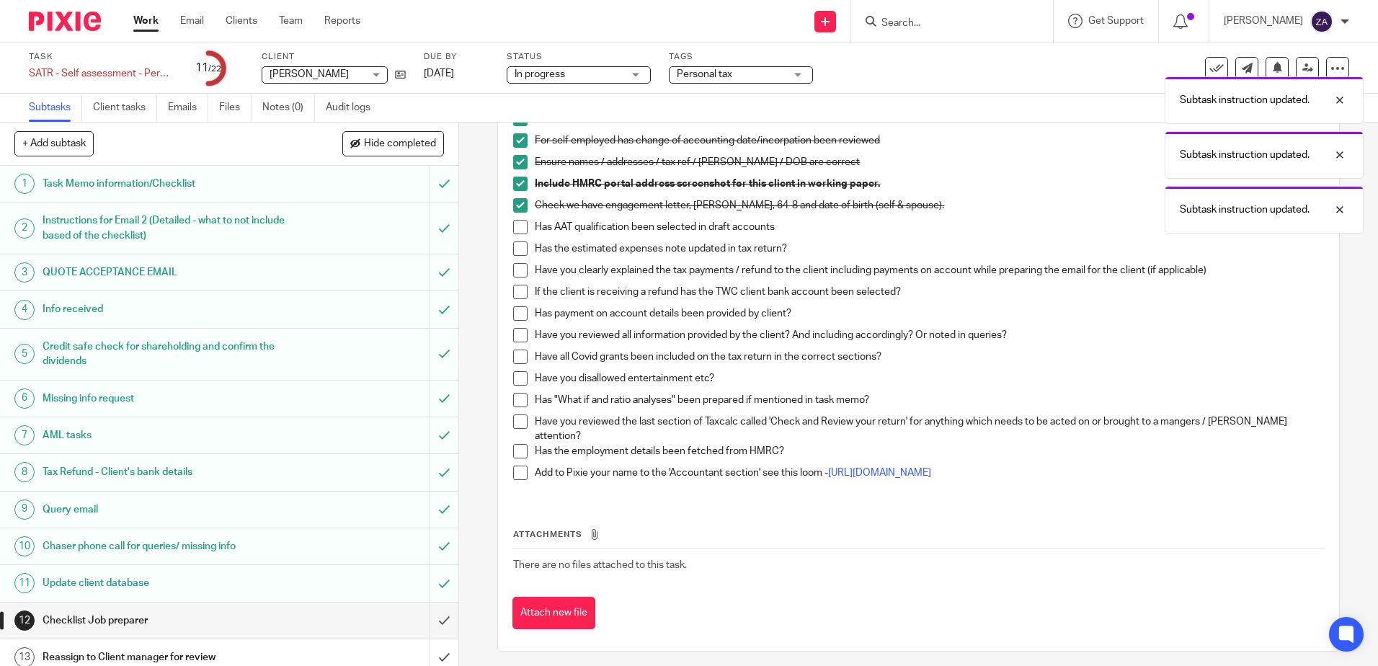
click at [517, 229] on span at bounding box center [520, 227] width 14 height 14
click at [515, 252] on span at bounding box center [520, 249] width 14 height 14
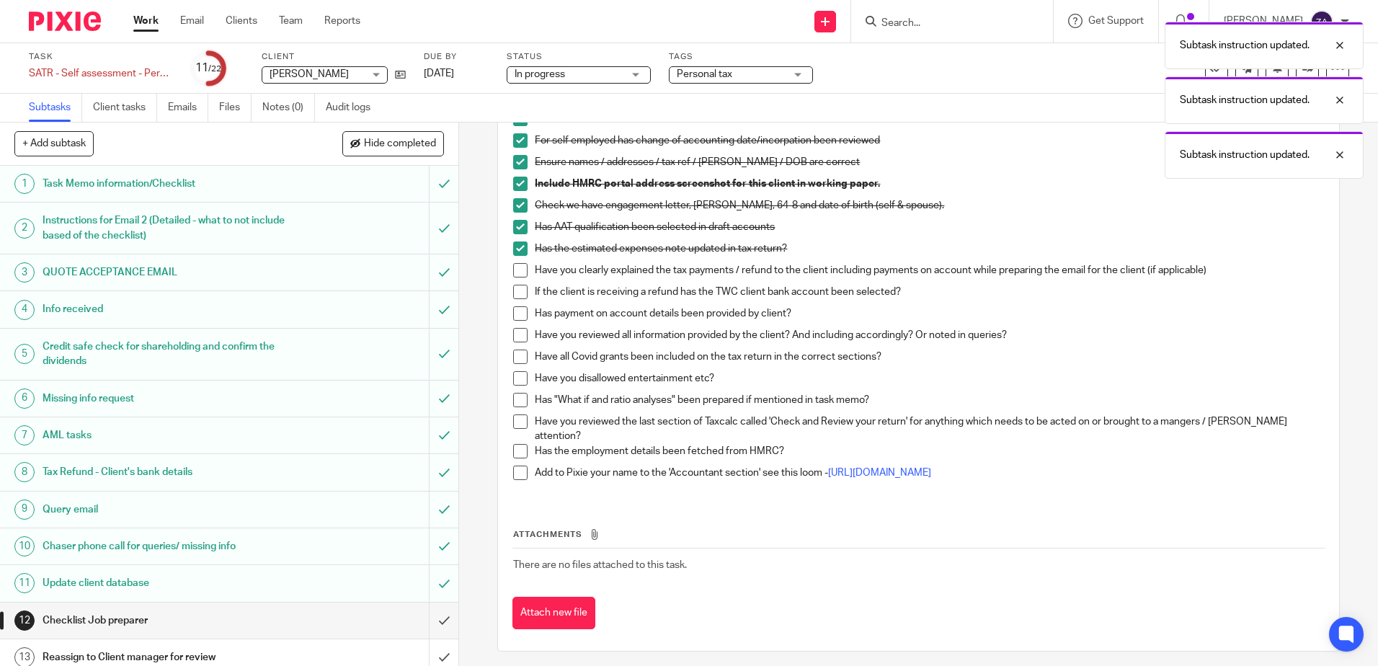
click at [515, 273] on span at bounding box center [520, 270] width 14 height 14
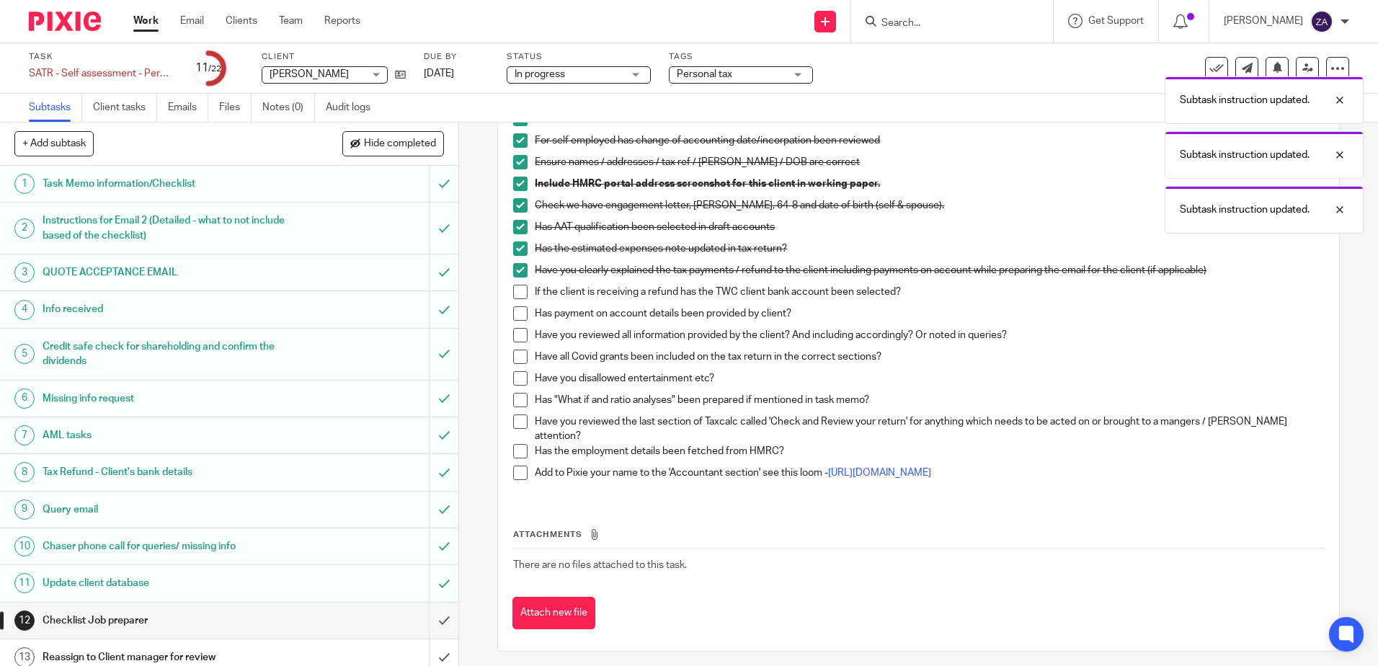
click at [515, 299] on li "If the client is receiving a refund has the TWC client bank account been select…" at bounding box center [918, 296] width 810 height 22
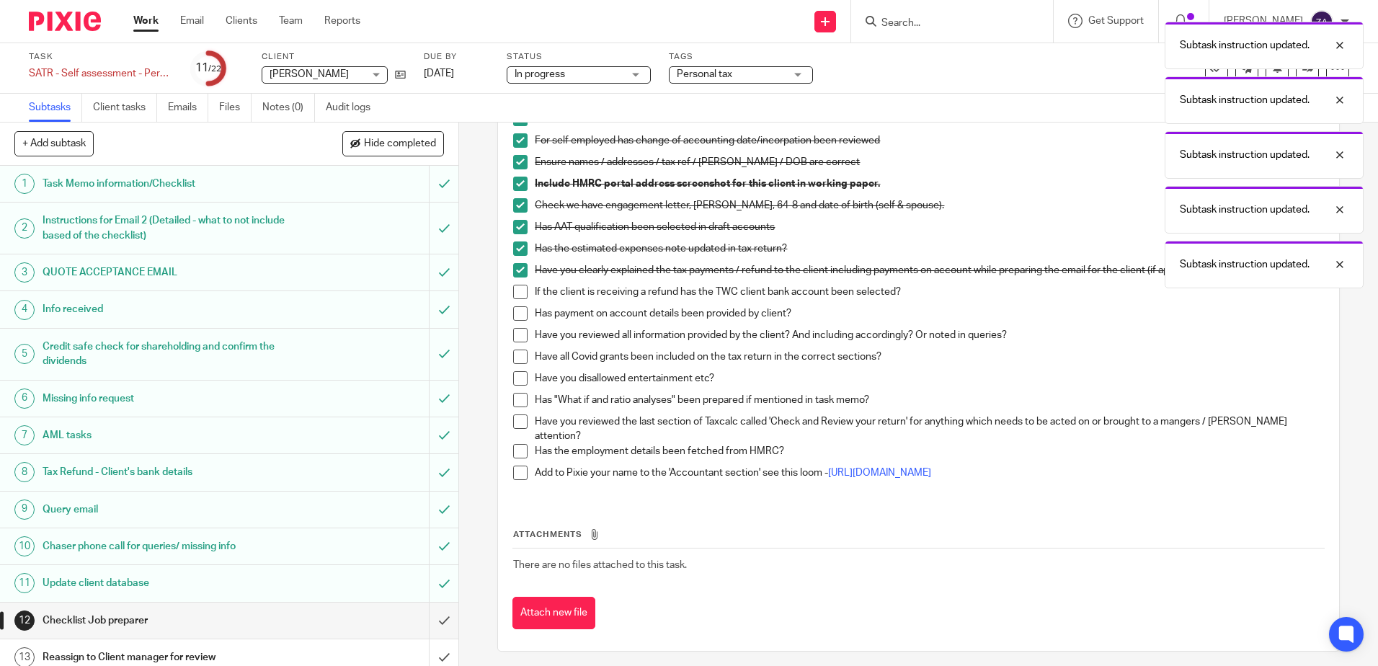
click at [523, 467] on span at bounding box center [520, 473] width 14 height 14
click at [517, 444] on span at bounding box center [520, 451] width 14 height 14
click at [518, 420] on span at bounding box center [520, 422] width 14 height 14
click at [521, 398] on span at bounding box center [520, 400] width 14 height 14
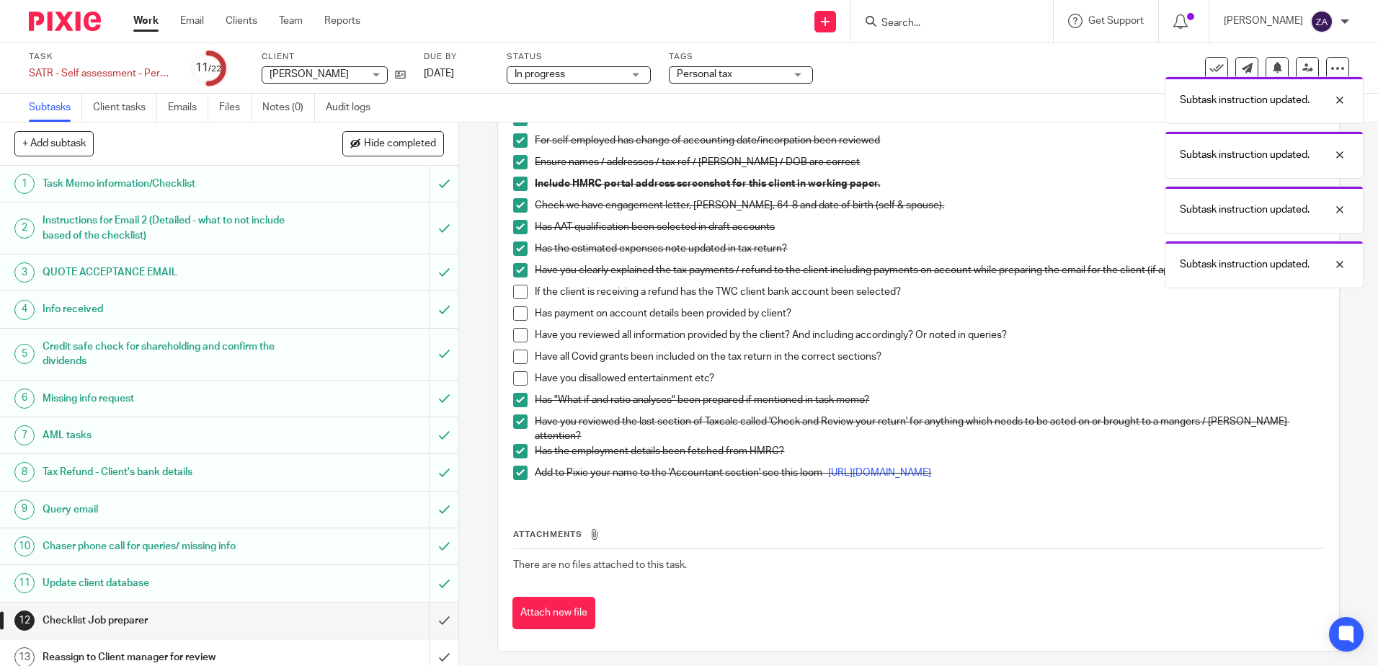
click at [521, 379] on span at bounding box center [520, 378] width 14 height 14
click at [522, 353] on span at bounding box center [520, 357] width 14 height 14
click at [515, 326] on li "Has payment on account details been provided by client?" at bounding box center [918, 317] width 810 height 22
click at [515, 319] on span at bounding box center [520, 313] width 14 height 14
click at [513, 287] on span at bounding box center [520, 292] width 14 height 14
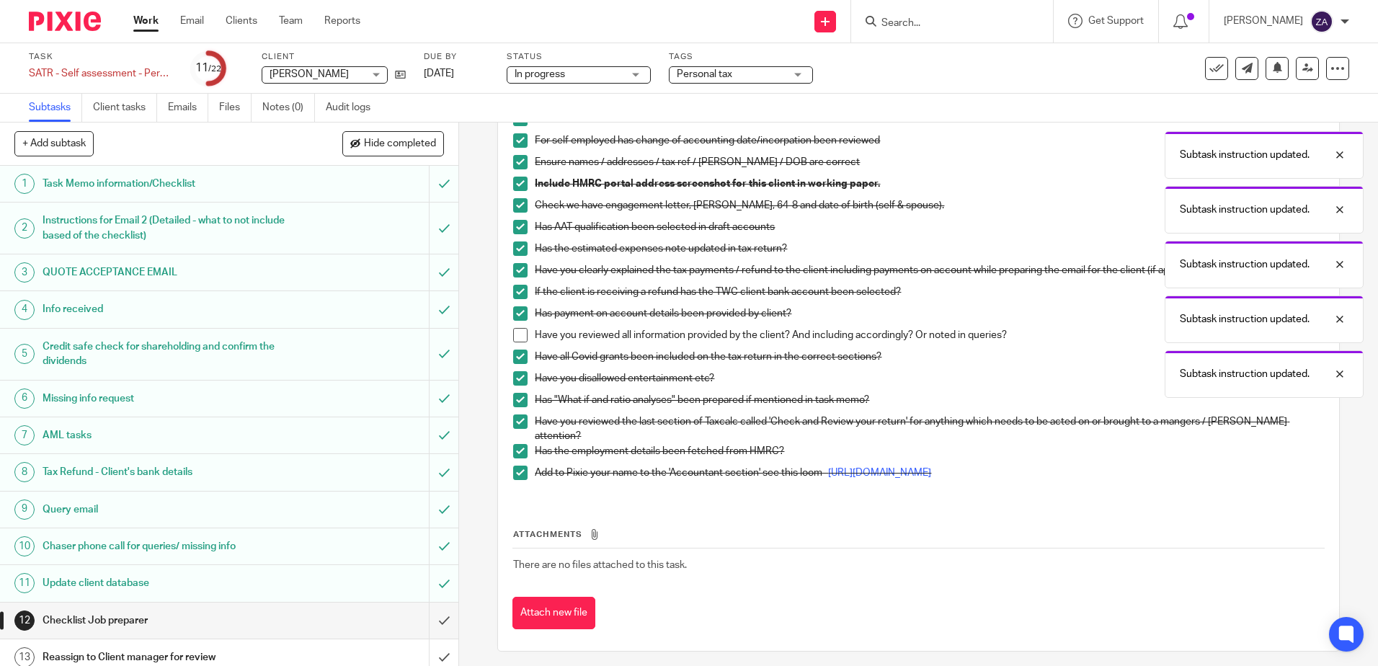
click at [513, 335] on span at bounding box center [520, 335] width 14 height 14
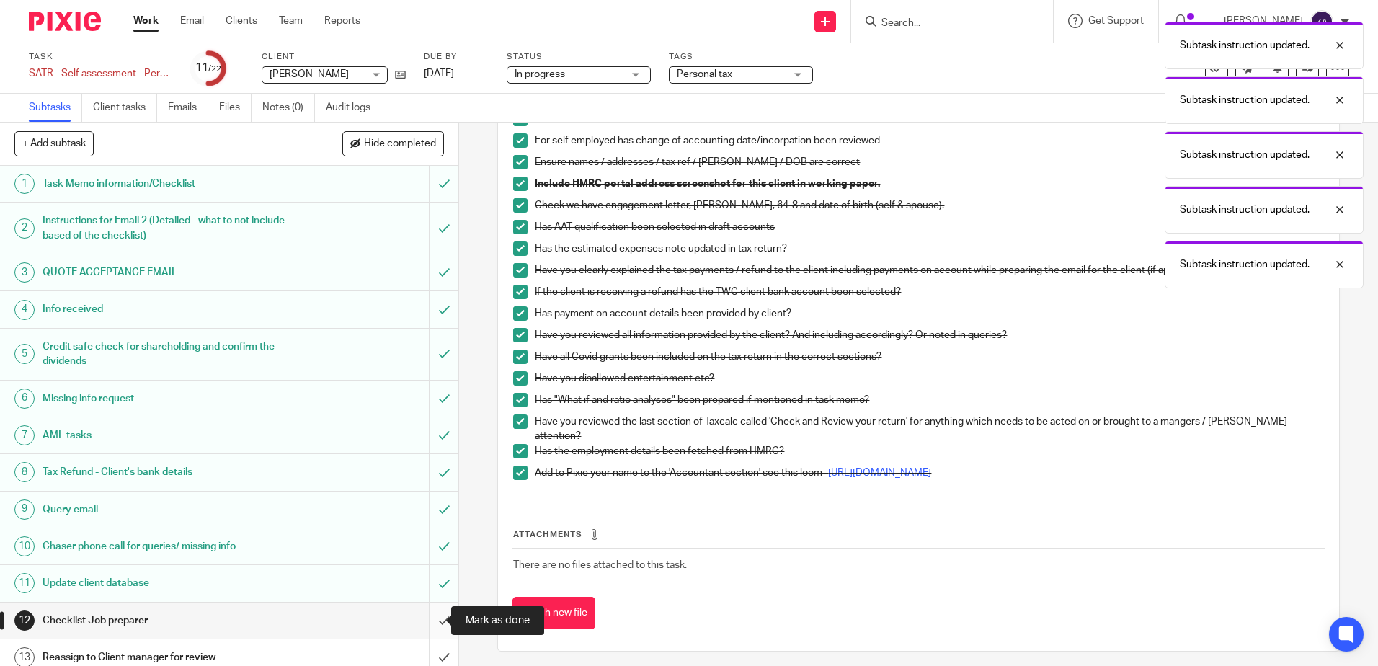
click at [432, 619] on input "submit" at bounding box center [229, 621] width 459 height 36
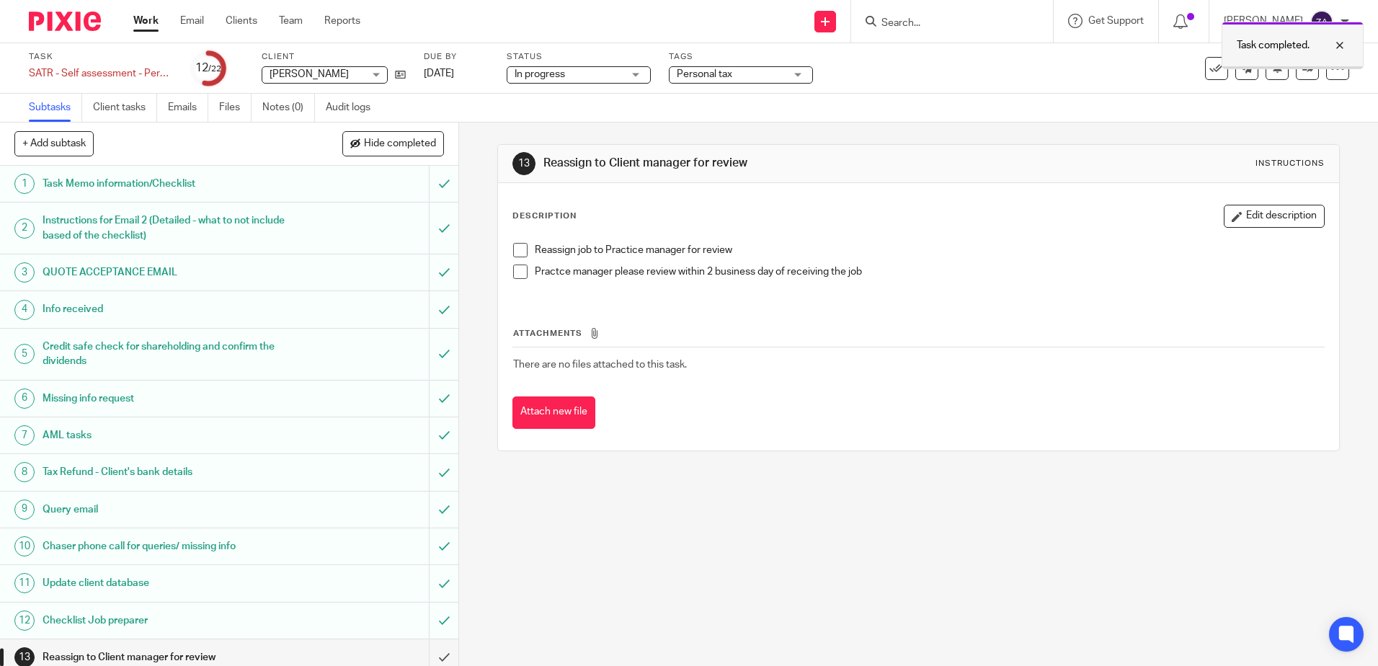
drag, startPoint x: 1344, startPoint y: 45, endPoint x: 1290, endPoint y: 45, distance: 53.3
click at [1344, 45] on div at bounding box center [1329, 45] width 39 height 17
click at [967, 22] on input "Search" at bounding box center [945, 23] width 130 height 13
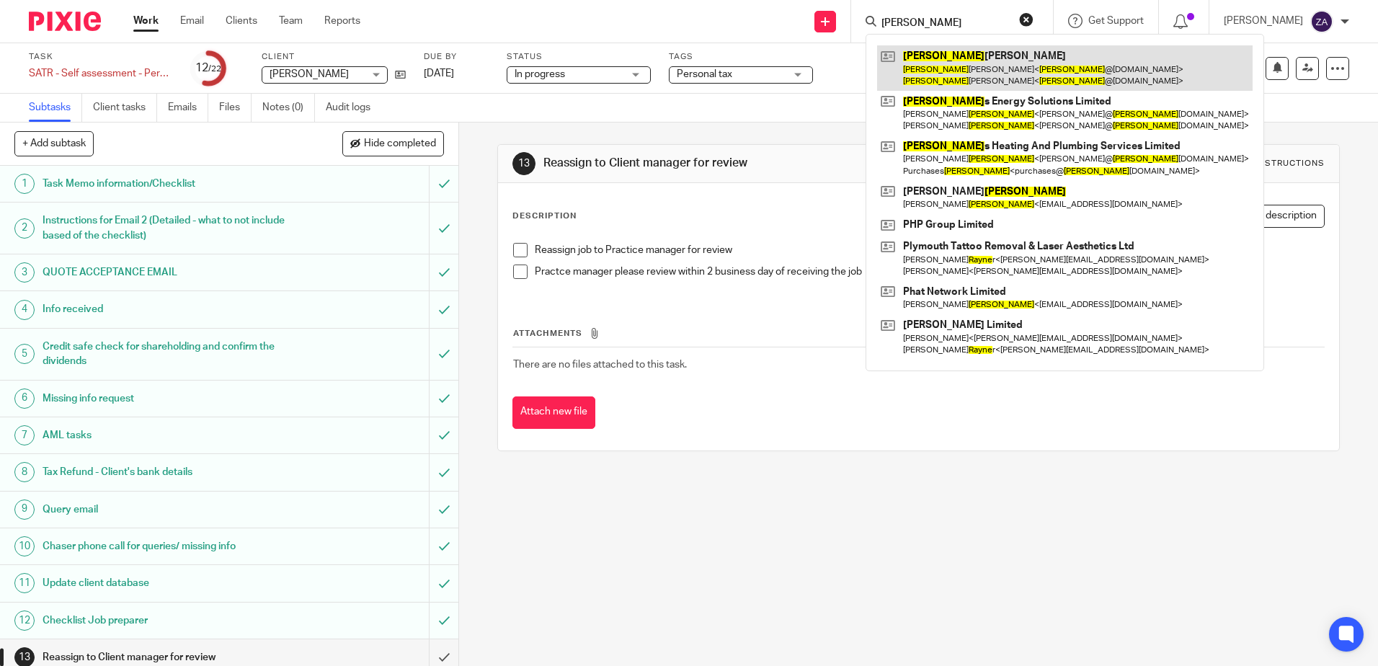
type input "wayne"
click at [1019, 75] on link at bounding box center [1065, 67] width 376 height 45
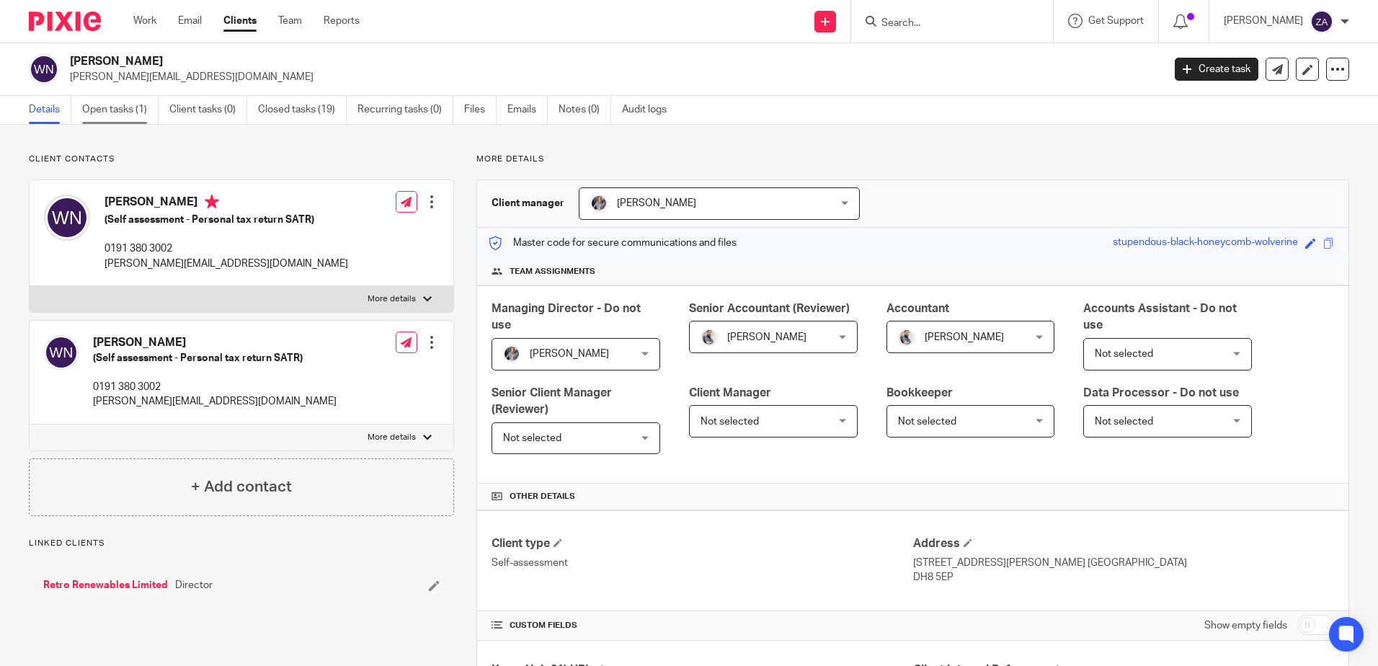
click at [122, 115] on link "Open tasks (1)" at bounding box center [120, 110] width 76 height 28
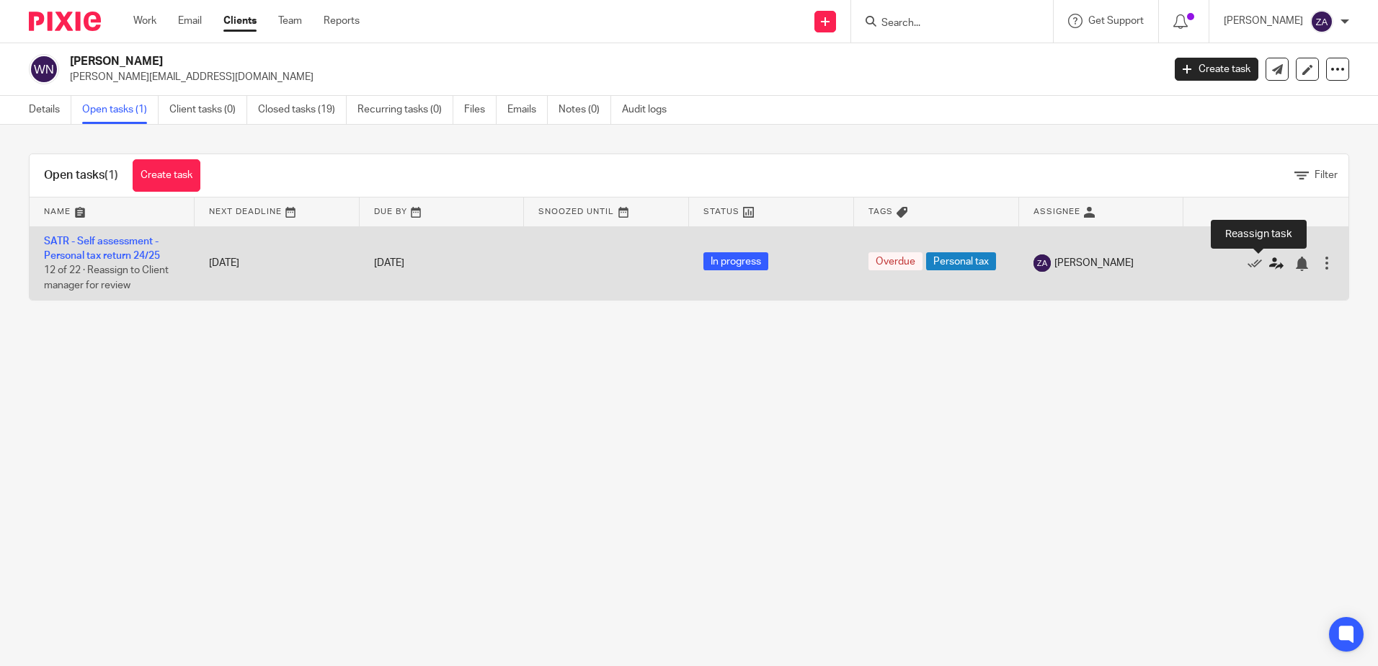
click at [1270, 265] on icon at bounding box center [1277, 264] width 14 height 14
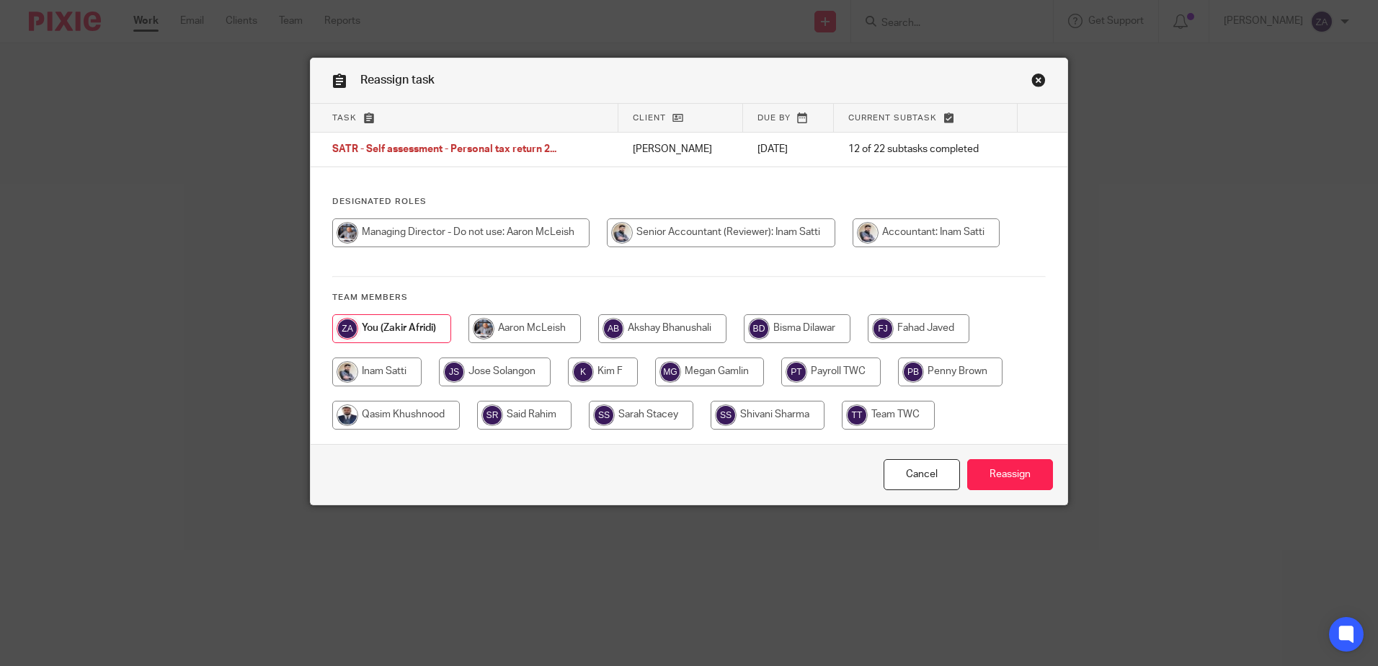
click at [389, 371] on input "radio" at bounding box center [376, 372] width 89 height 29
radio input "true"
click at [1019, 474] on input "Reassign" at bounding box center [1010, 474] width 86 height 31
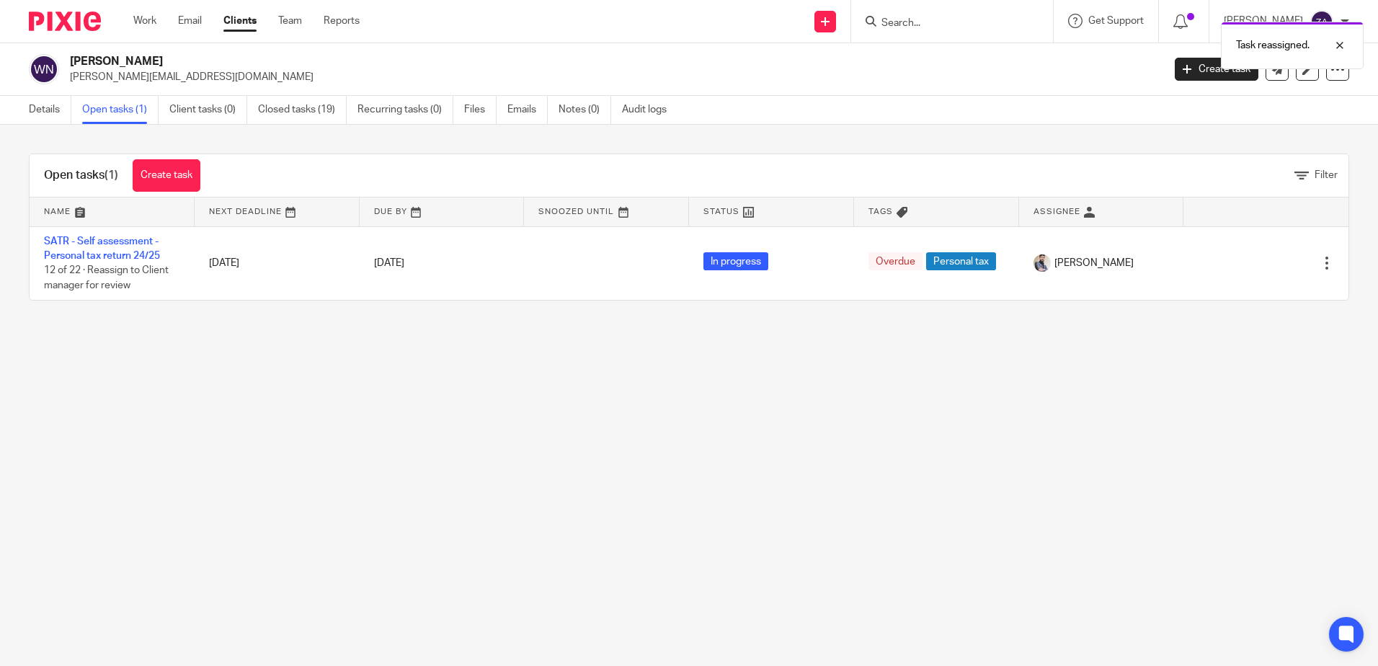
click at [539, 606] on main "[PERSON_NAME] [PERSON_NAME][EMAIL_ADDRESS][DOMAIN_NAME] Create task Update from…" at bounding box center [689, 333] width 1378 height 666
click at [141, 25] on link "Work" at bounding box center [144, 21] width 23 height 14
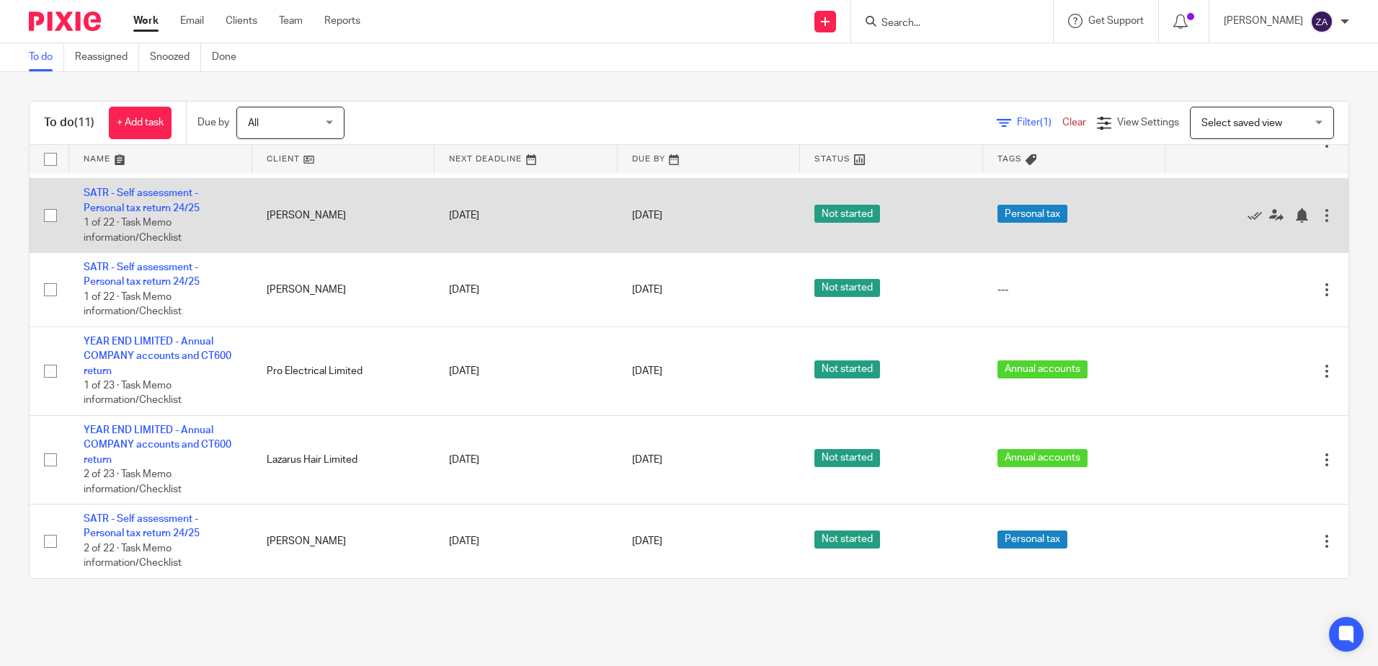
scroll to position [557, 0]
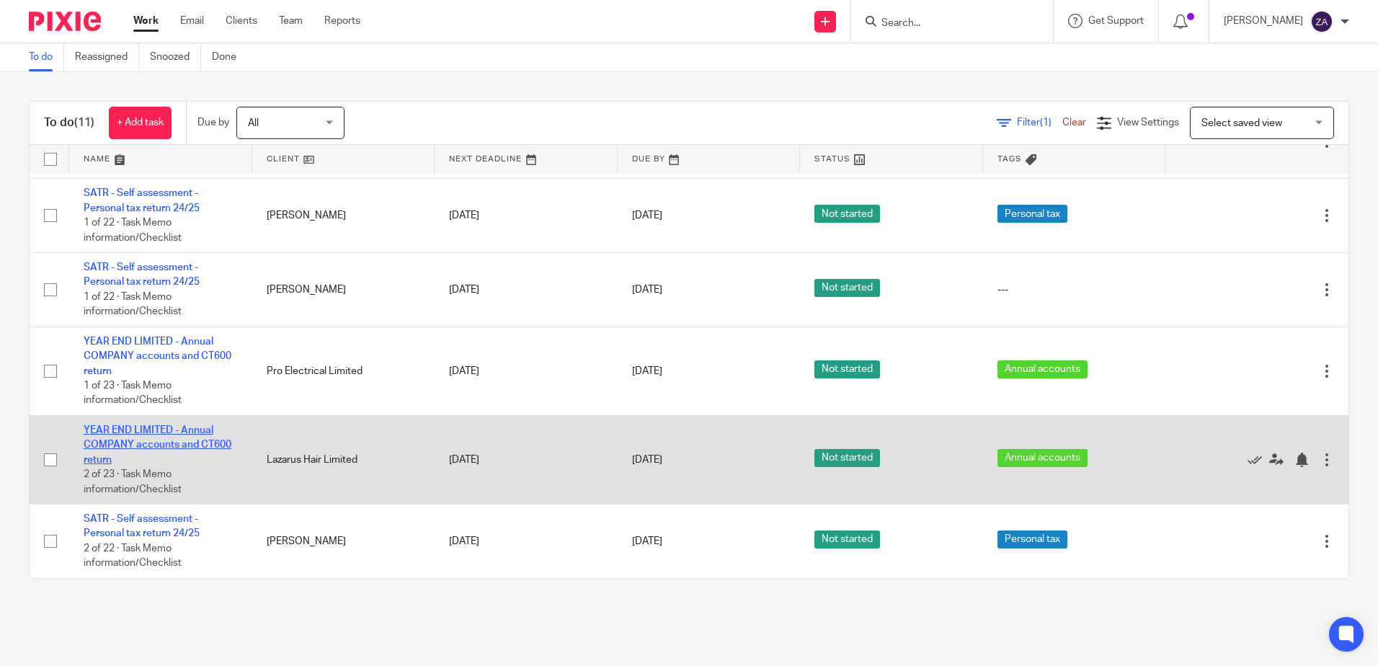
click at [182, 441] on link "YEAR END LIMITED - Annual COMPANY accounts and CT600 return" at bounding box center [158, 445] width 148 height 40
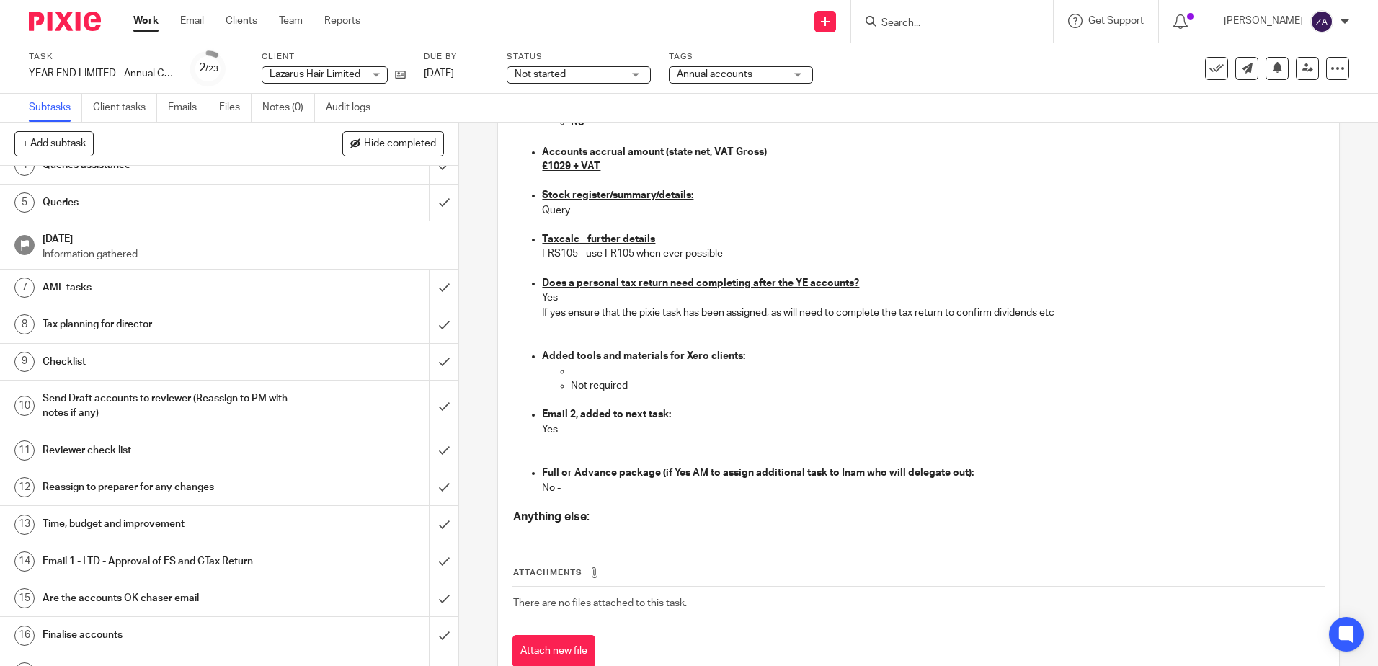
scroll to position [1367, 0]
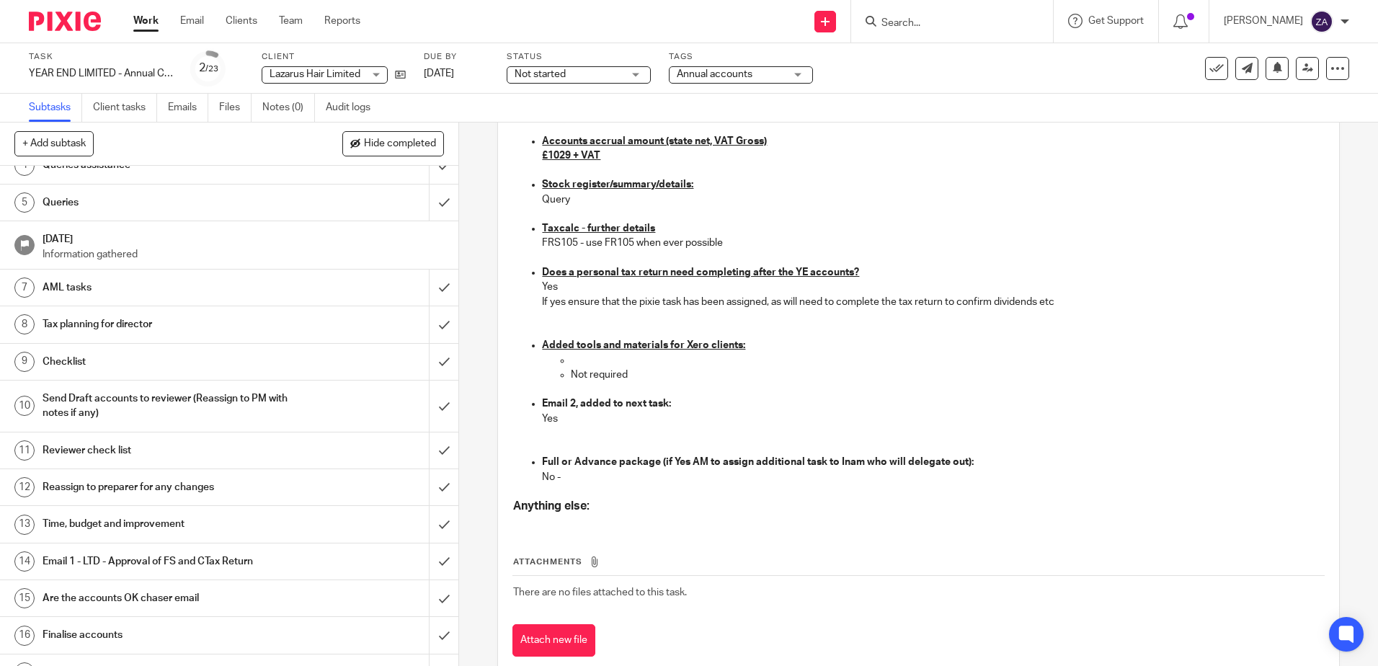
click at [667, 535] on div "Attachments There are no files attached to this task. Attach new file" at bounding box center [919, 591] width 812 height 131
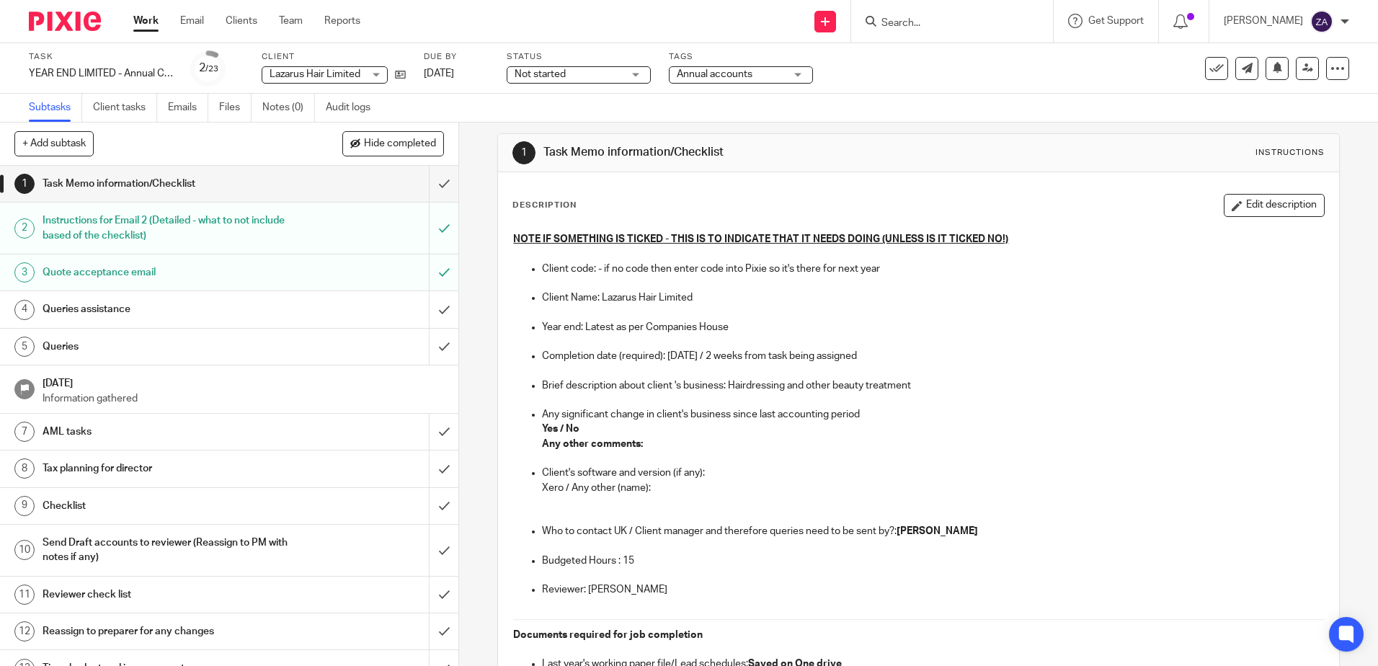
scroll to position [0, 0]
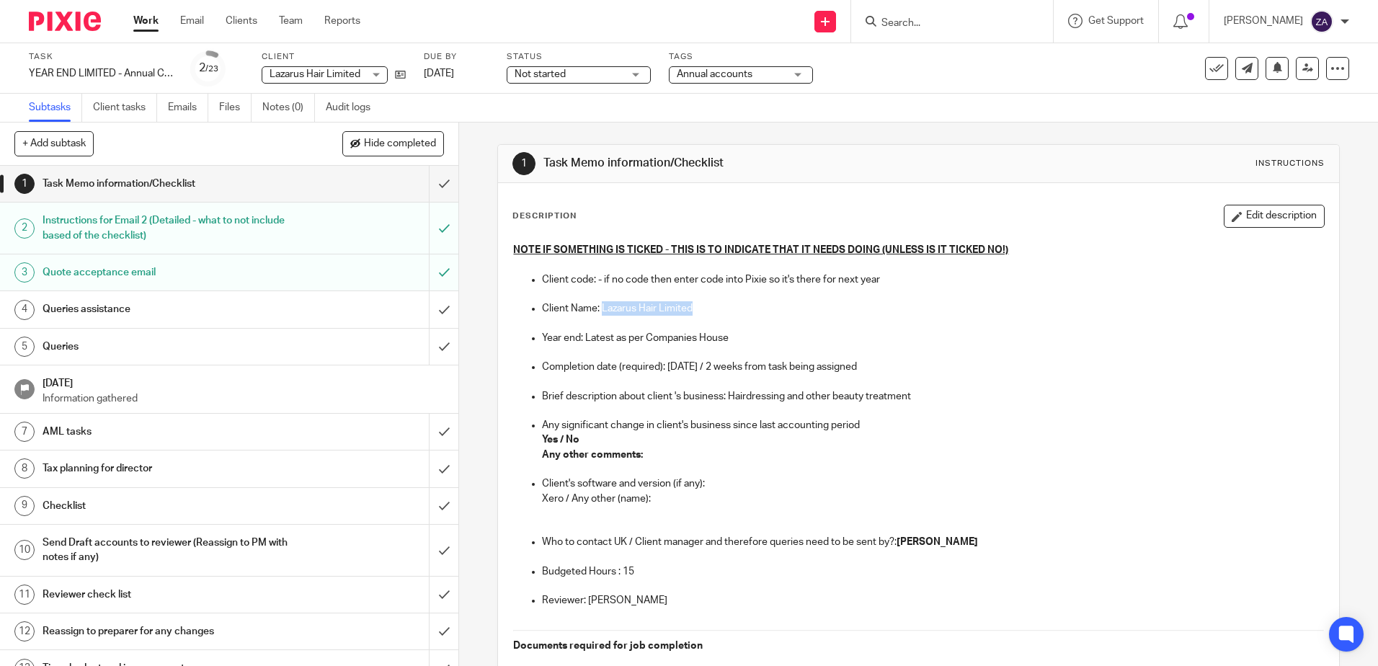
drag, startPoint x: 601, startPoint y: 309, endPoint x: 687, endPoint y: 311, distance: 86.5
click at [687, 311] on p "Client Name: Lazarus Hair Limited" at bounding box center [932, 308] width 781 height 14
copy p "Lazarus Hair Limited"
